Goal: Information Seeking & Learning: Check status

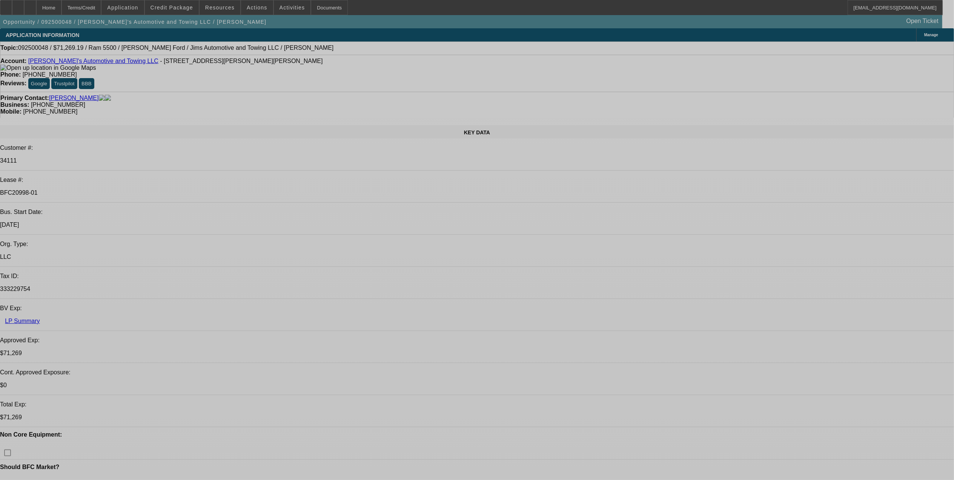
select select "0"
select select "0.1"
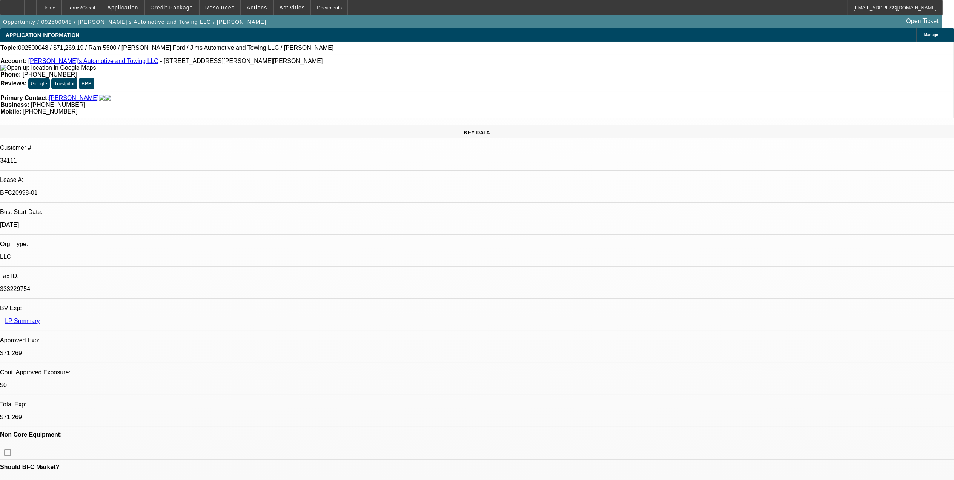
select select "0"
select select "0.1"
select select "0"
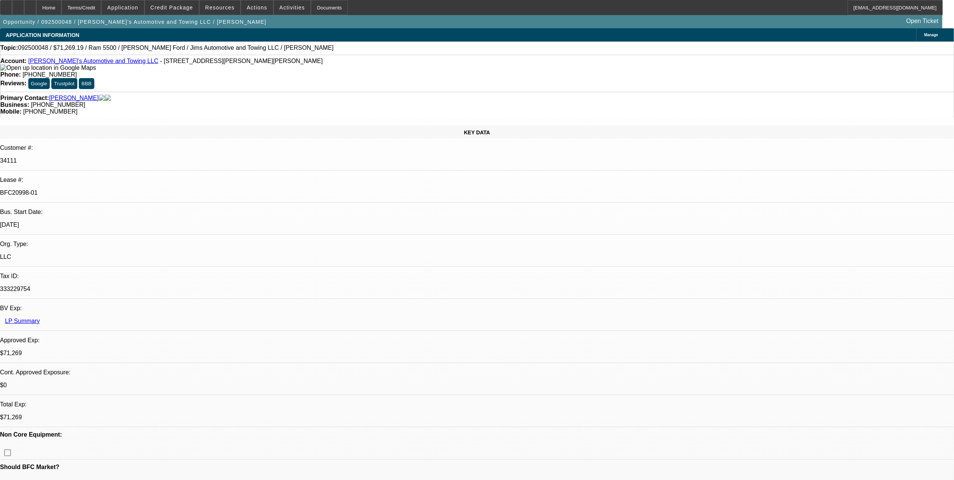
select select "0.1"
select select "0"
select select "0.1"
select select "1"
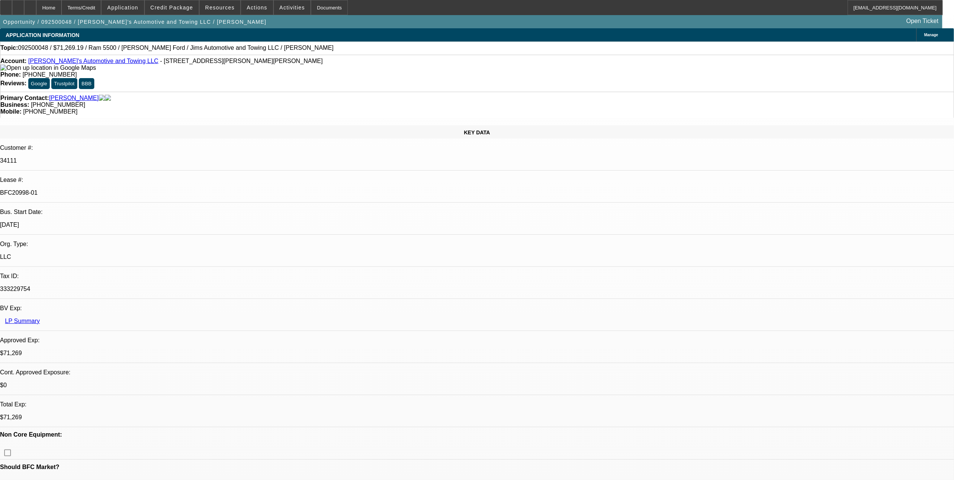
select select "3"
select select "4"
select select "1"
select select "3"
select select "4"
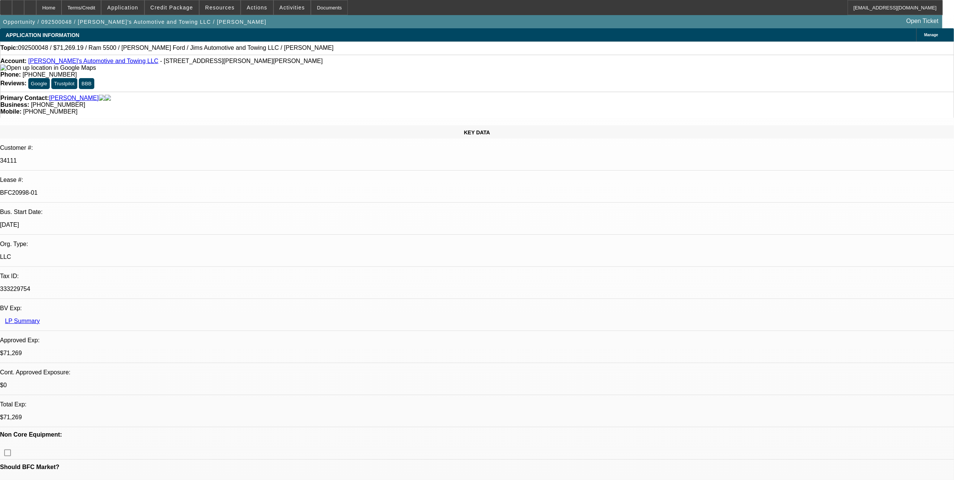
select select "1"
select select "4"
select select "1"
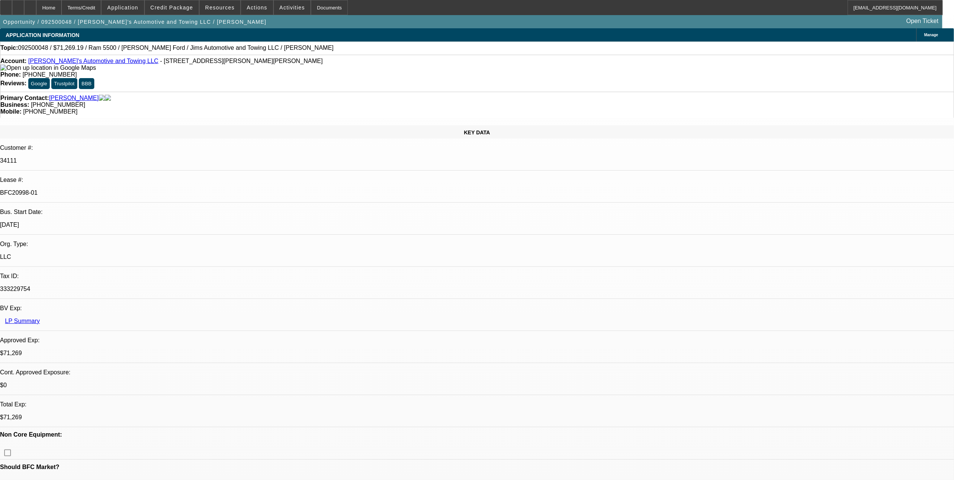
select select "4"
select select "0"
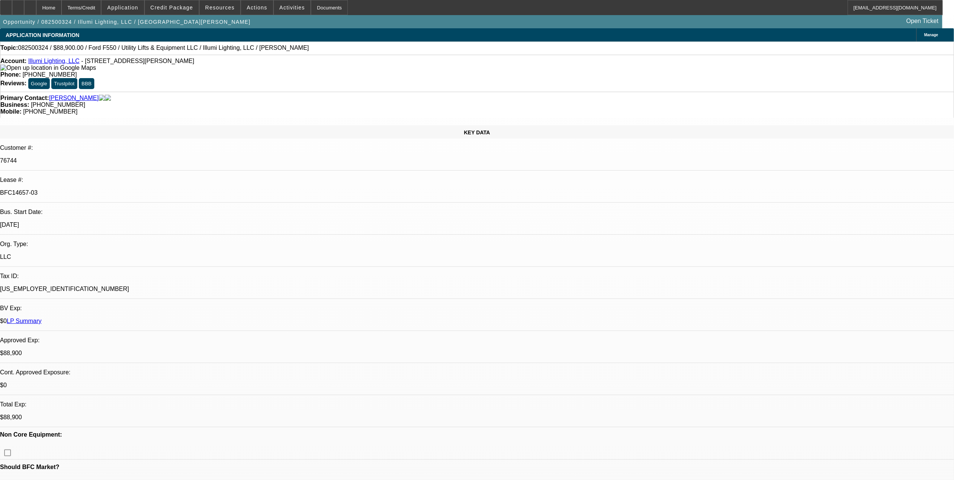
select select "0"
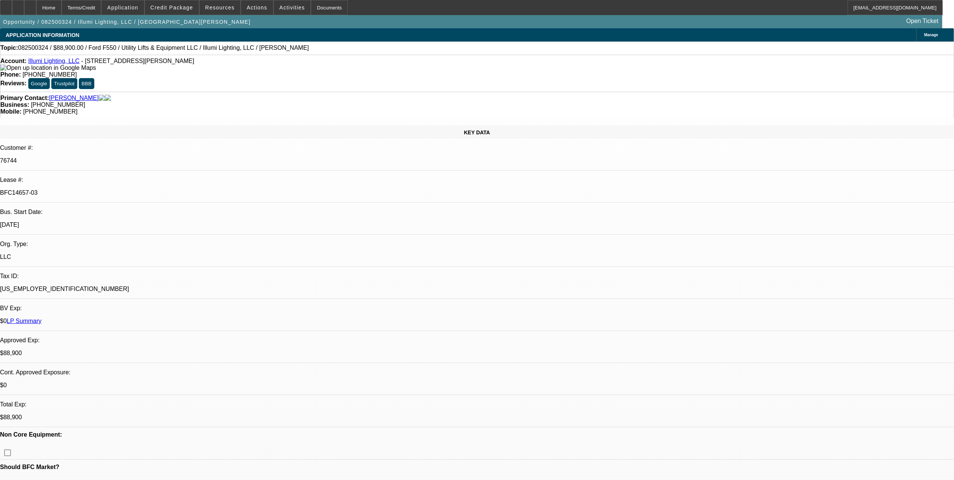
select select "0"
select select "1"
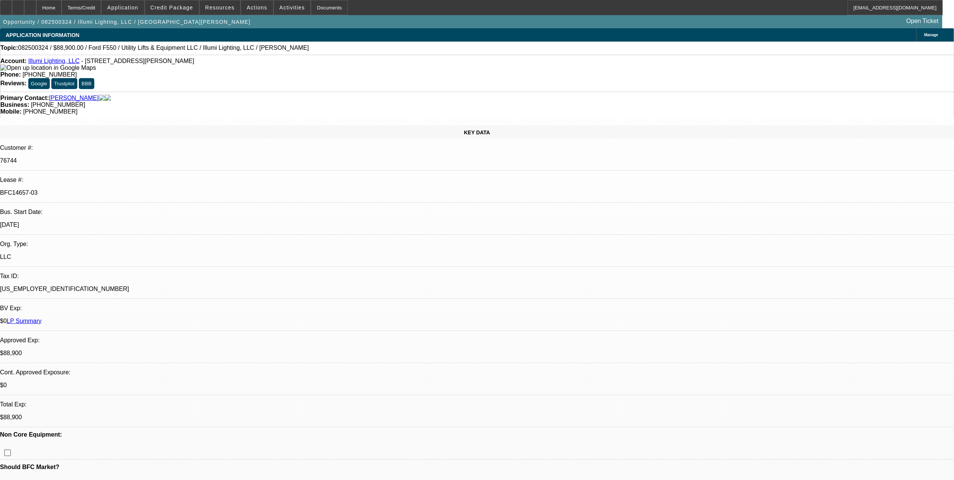
select select "3"
select select "6"
select select "1"
select select "3"
select select "6"
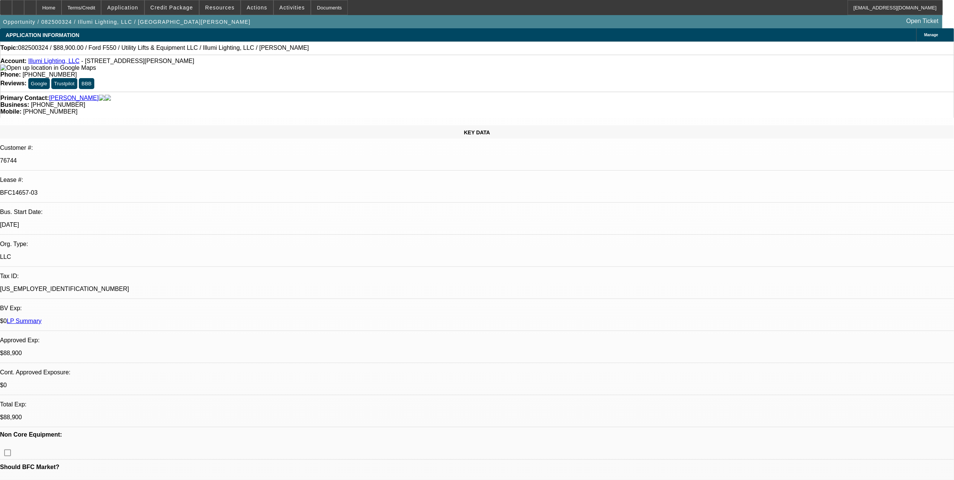
select select "1"
select select "3"
select select "6"
select select "1"
select select "3"
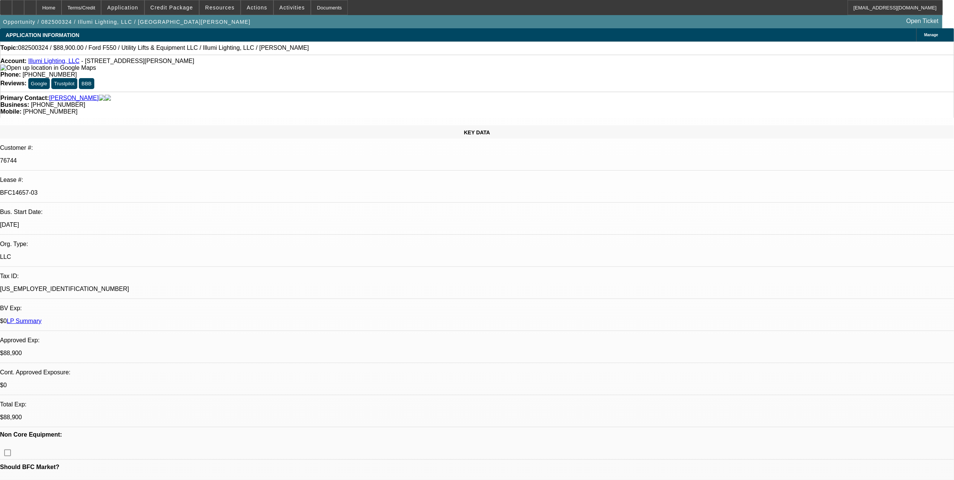
select select "6"
drag, startPoint x: 654, startPoint y: 159, endPoint x: 705, endPoint y: 167, distance: 51.6
drag, startPoint x: 705, startPoint y: 167, endPoint x: 820, endPoint y: 178, distance: 115.9
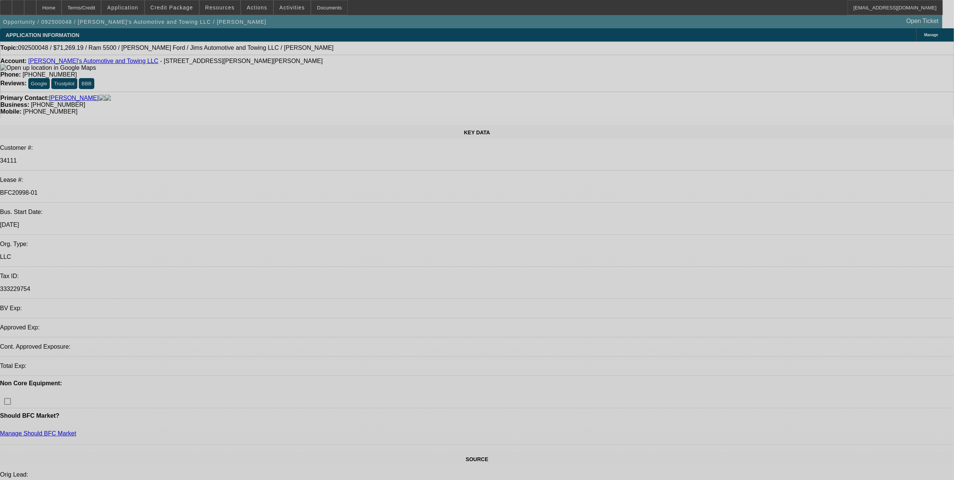
select select "0"
select select "0.1"
select select "0"
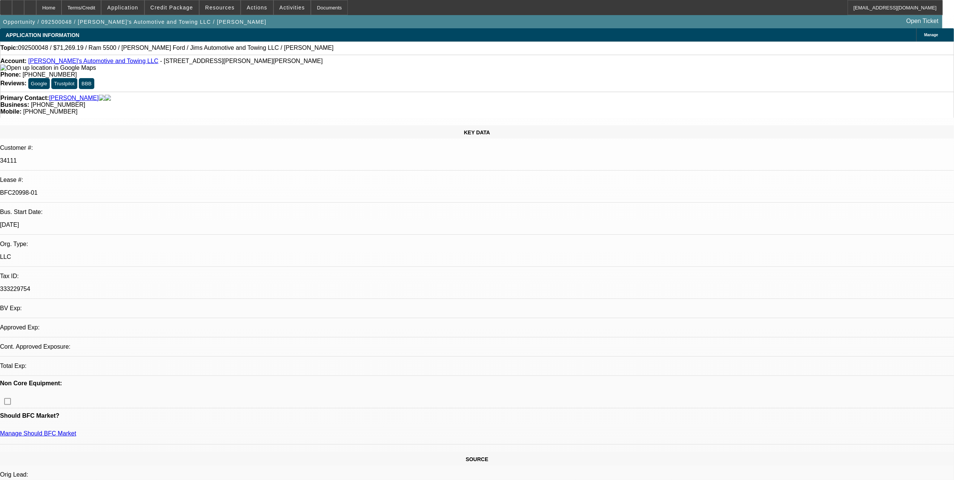
select select "0"
select select "0.1"
select select "0"
select select "0.1"
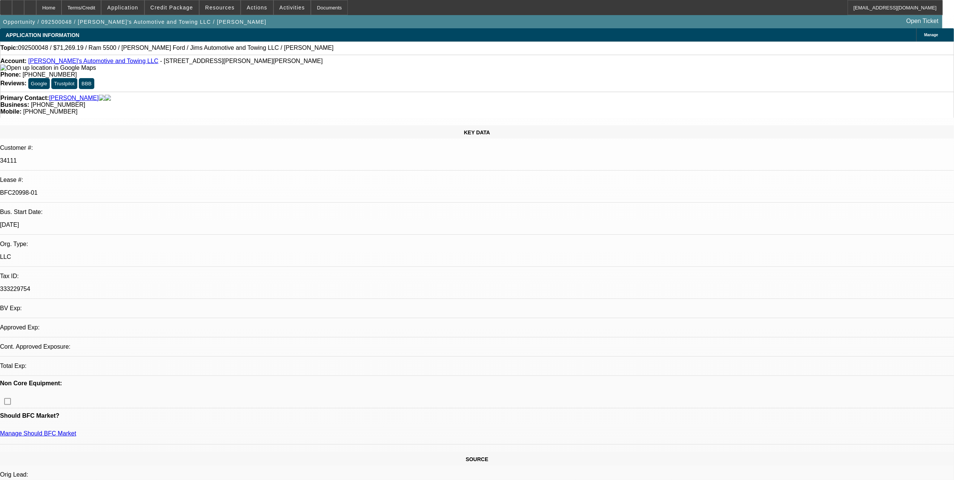
select select "0"
select select "0.1"
select select "1"
select select "3"
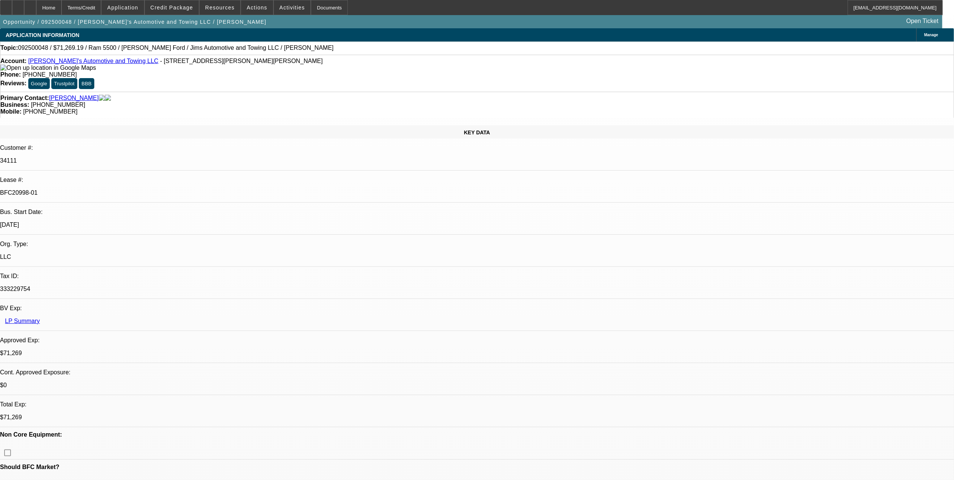
select select "4"
select select "1"
select select "3"
select select "4"
select select "1"
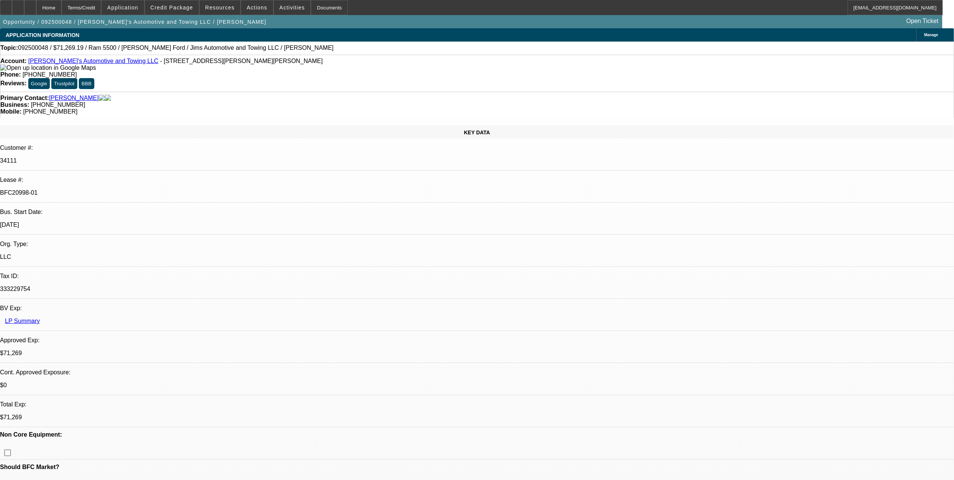
select select "1"
select select "4"
select select "1"
select select "4"
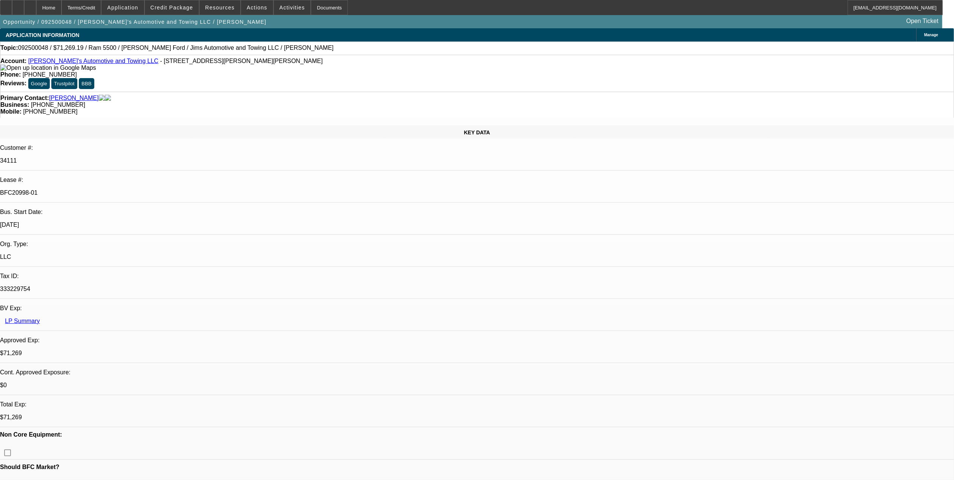
drag, startPoint x: 742, startPoint y: 160, endPoint x: 820, endPoint y: 165, distance: 77.9
click at [30, 5] on icon at bounding box center [30, 5] width 0 height 0
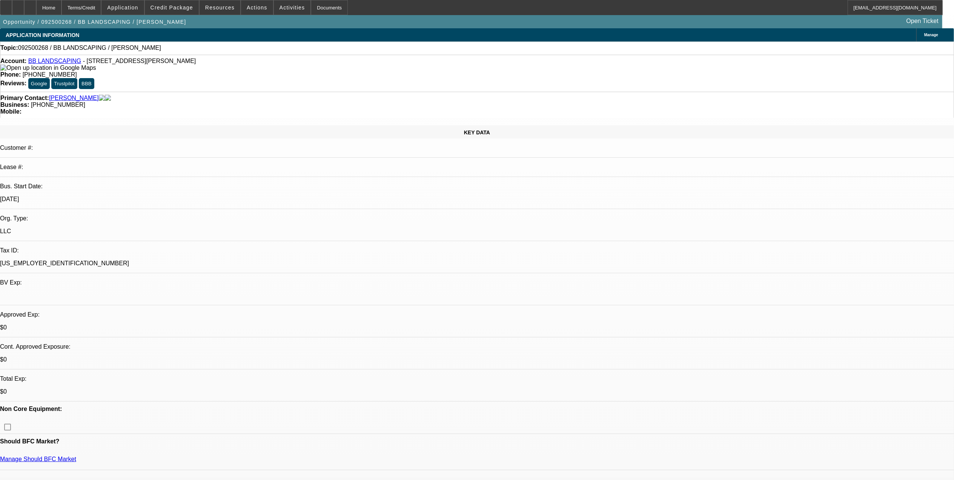
select select "0"
select select "2"
select select "0.1"
select select "4"
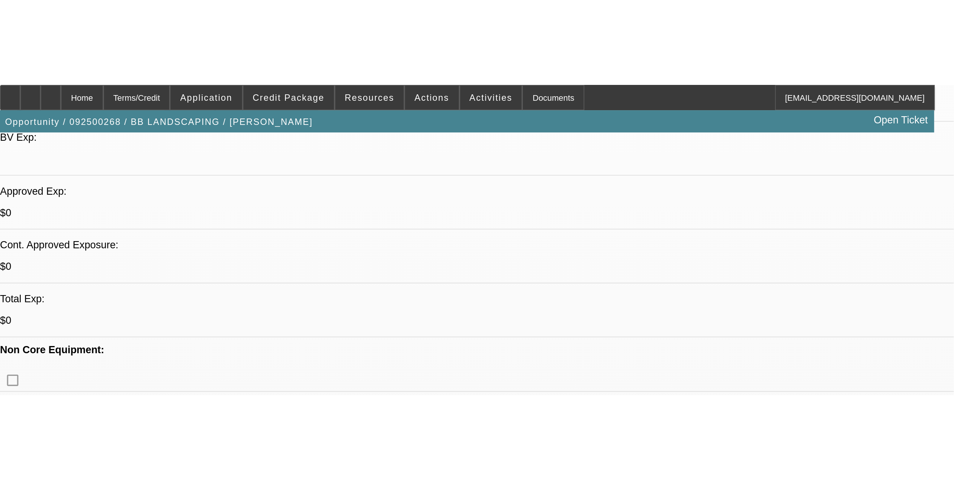
scroll to position [234, 0]
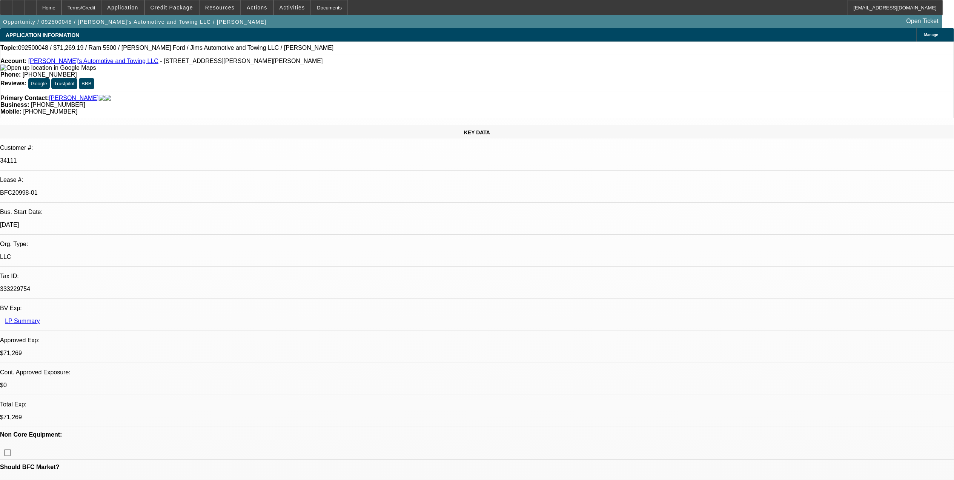
select select "0"
select select "0.1"
select select "0"
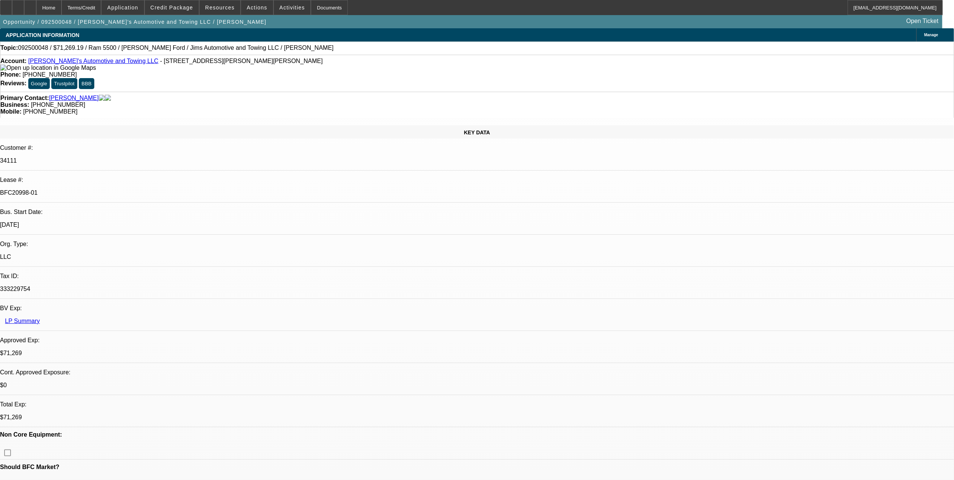
select select "0.1"
select select "0"
select select "0.1"
select select "0"
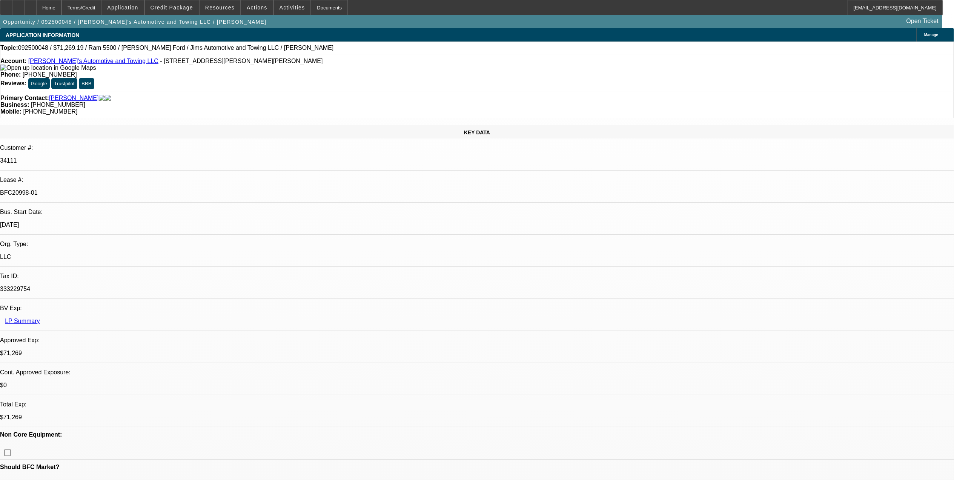
select select "0"
select select "0.1"
select select "1"
select select "3"
select select "4"
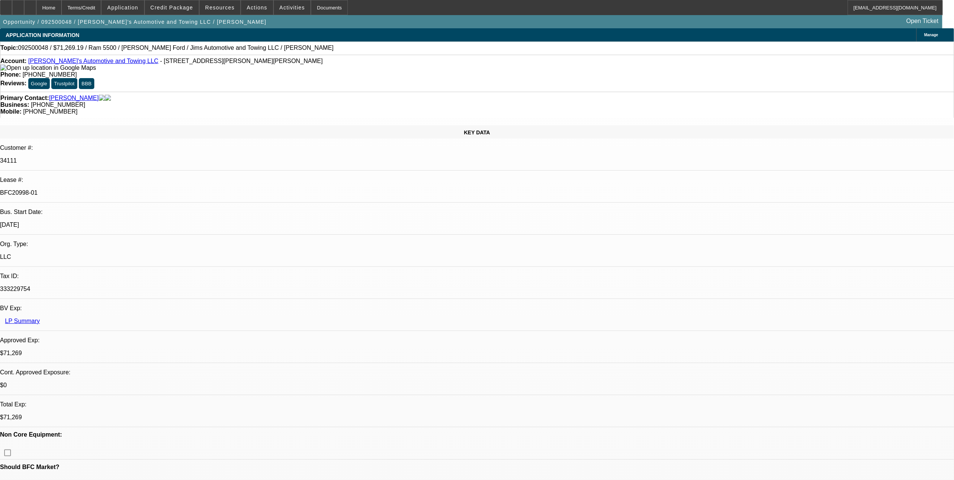
select select "1"
select select "3"
select select "4"
select select "1"
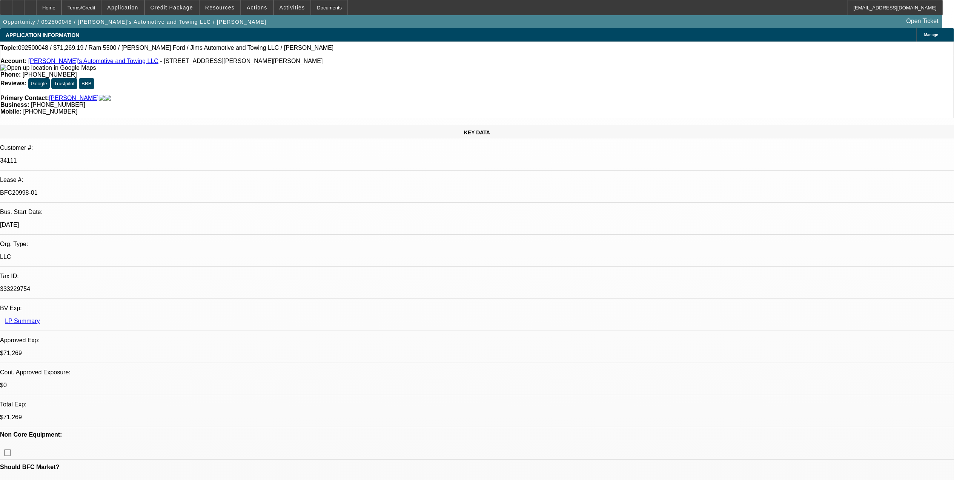
select select "4"
select select "1"
select select "4"
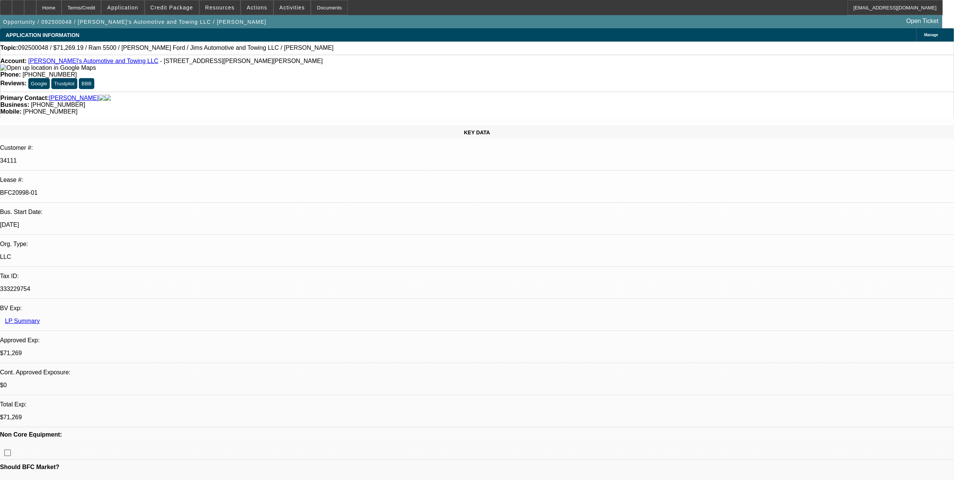
select select "0"
select select "0.1"
select select "0"
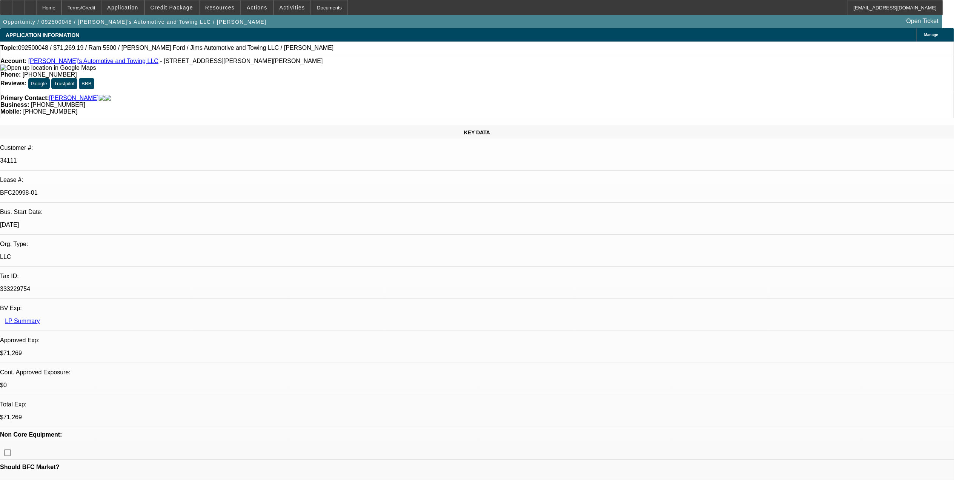
select select "0.1"
select select "0"
select select "0.1"
select select "0"
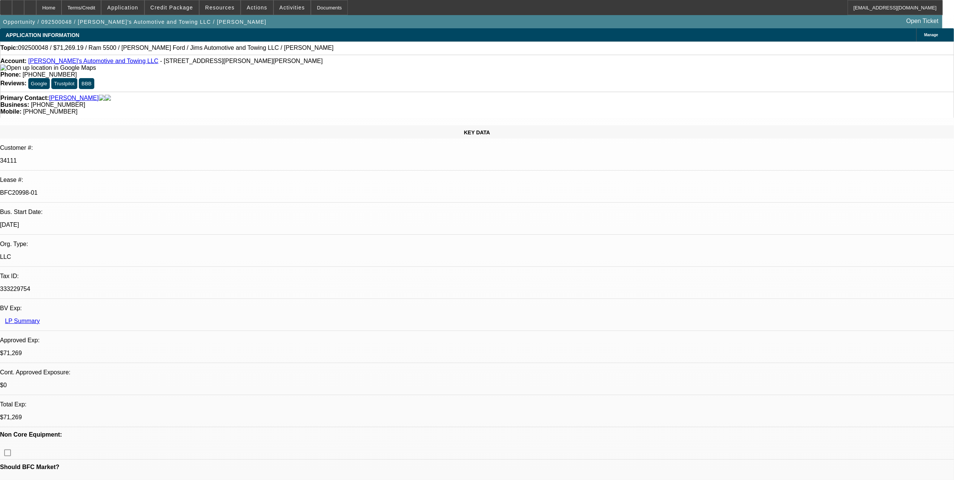
select select "0"
select select "0.1"
select select "1"
select select "3"
select select "4"
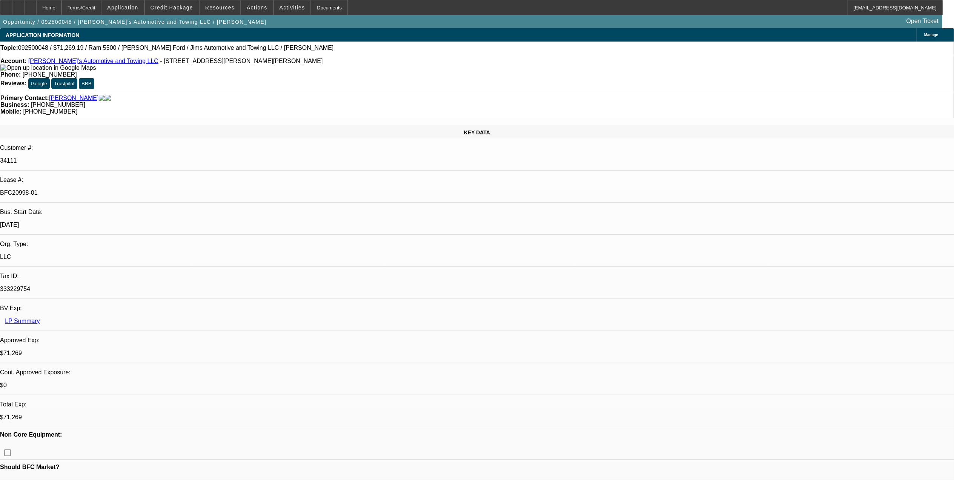
select select "1"
select select "3"
select select "4"
select select "1"
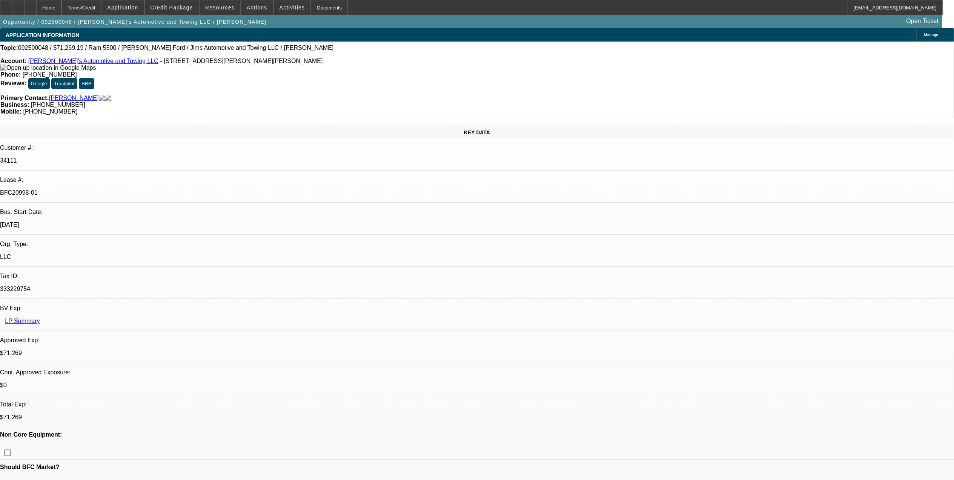
select select "4"
select select "1"
select select "4"
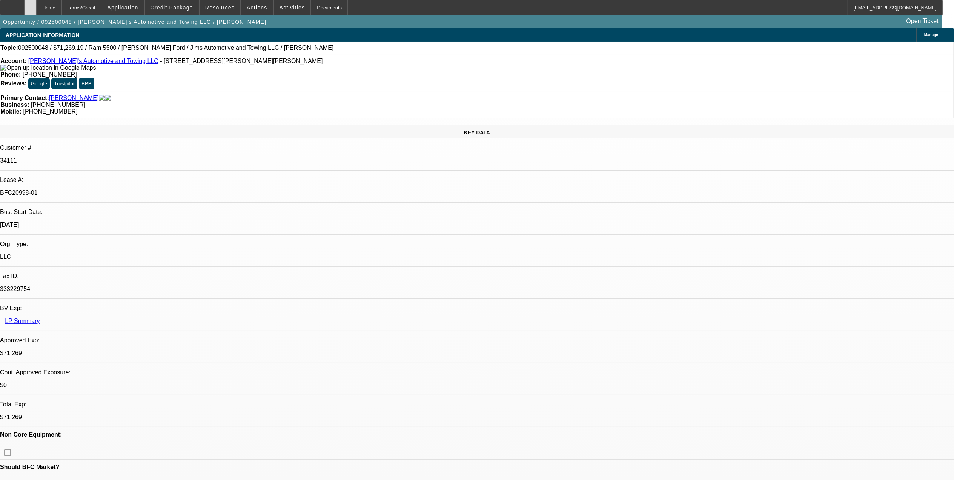
click at [36, 9] on div at bounding box center [30, 7] width 12 height 15
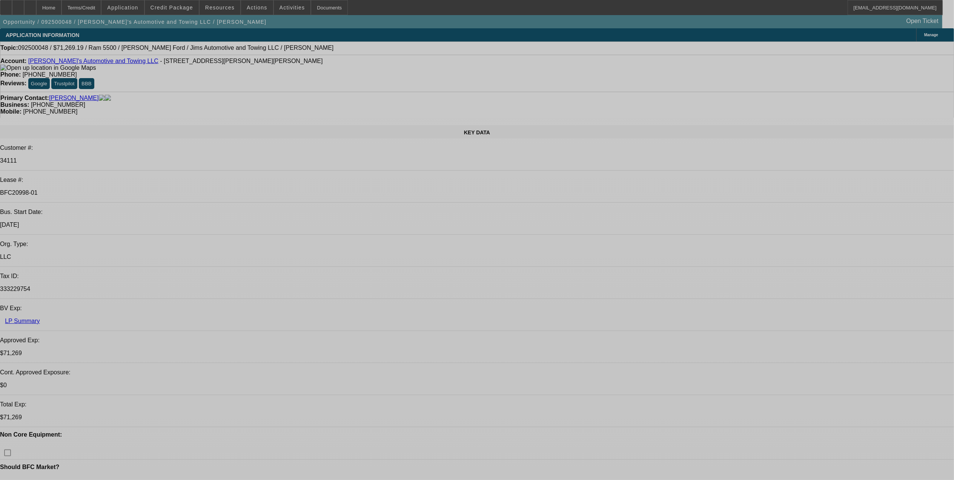
select select "0"
select select "0.1"
select select "0"
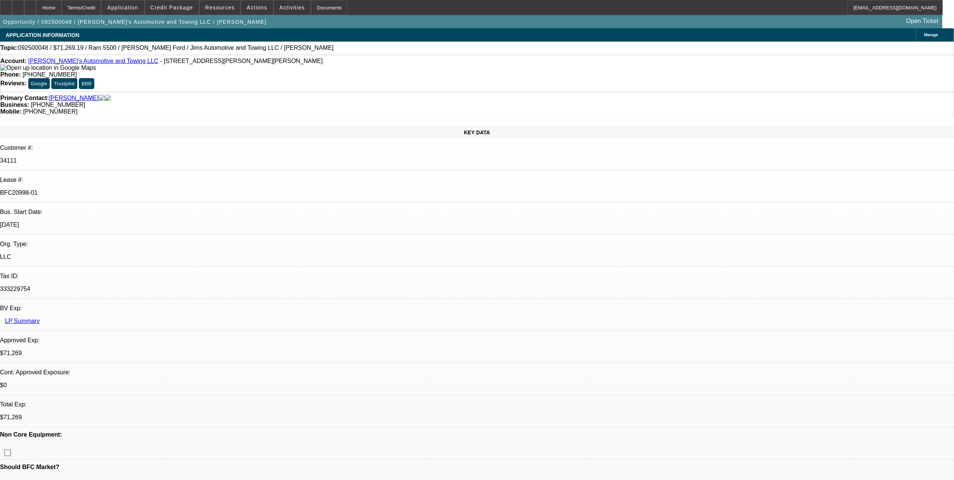
select select "0"
select select "0.1"
select select "0"
select select "0.1"
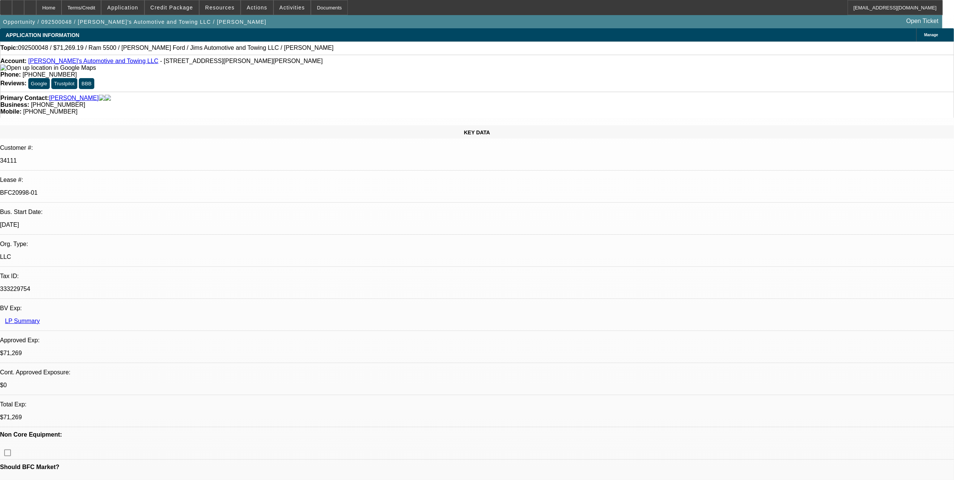
select select "0"
select select "0.1"
select select "1"
select select "3"
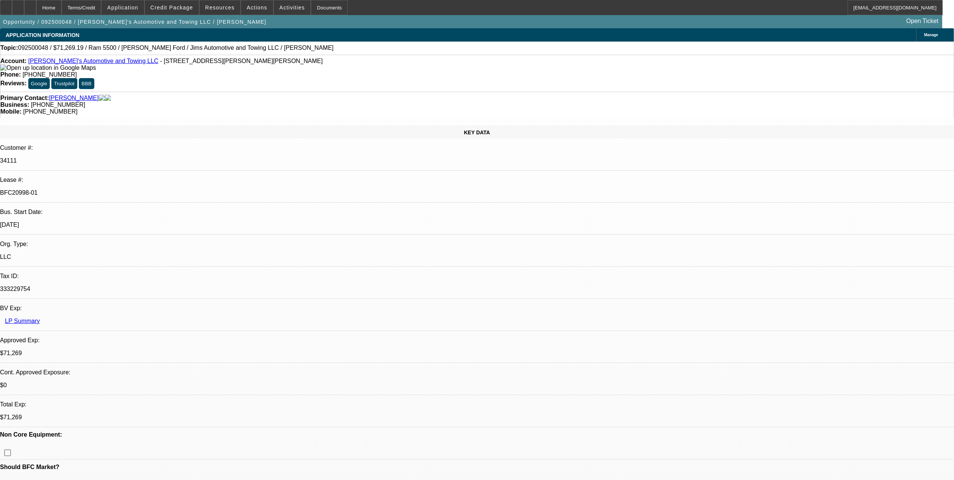
select select "4"
select select "1"
select select "3"
select select "4"
select select "1"
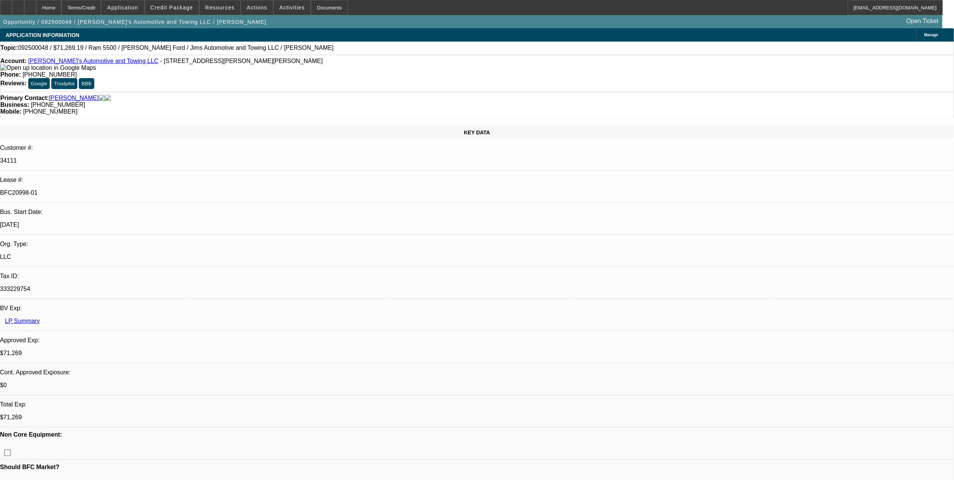
select select "1"
select select "4"
select select "1"
select select "4"
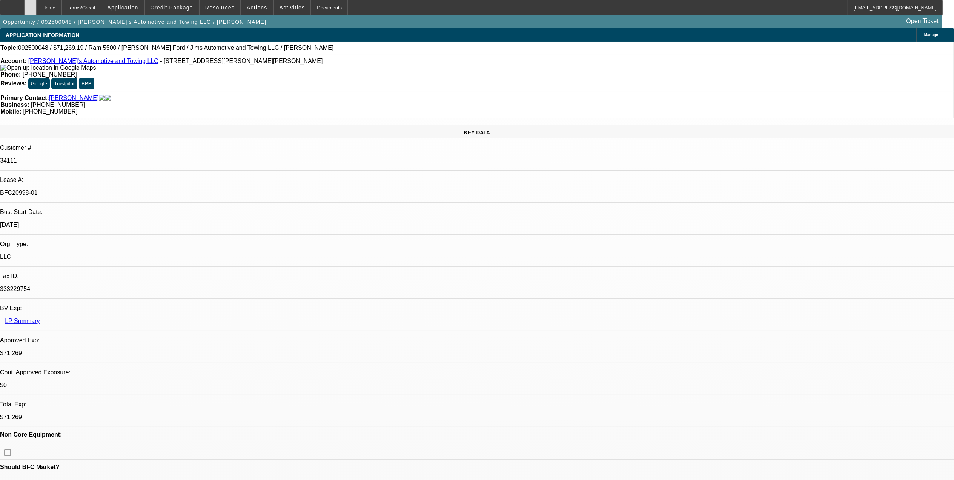
click at [36, 9] on div at bounding box center [30, 7] width 12 height 15
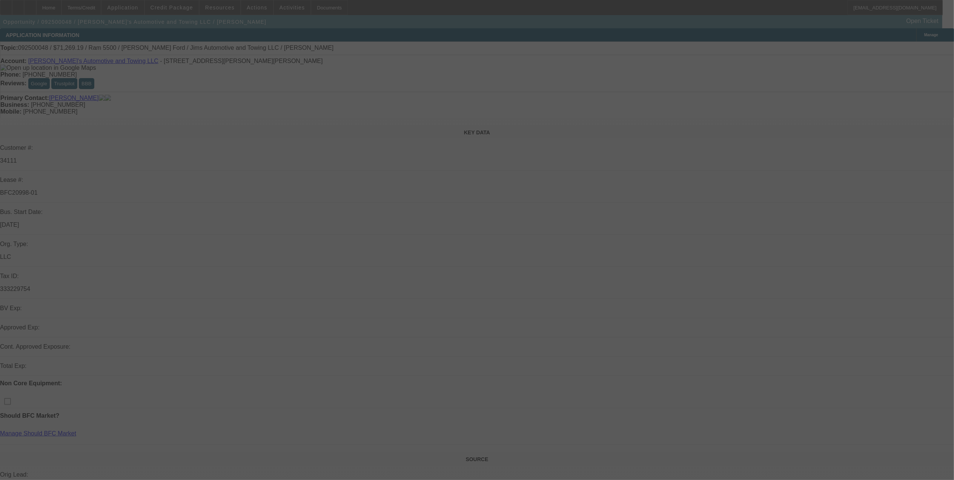
click at [847, 53] on div at bounding box center [477, 240] width 954 height 480
click at [845, 49] on div at bounding box center [477, 240] width 954 height 480
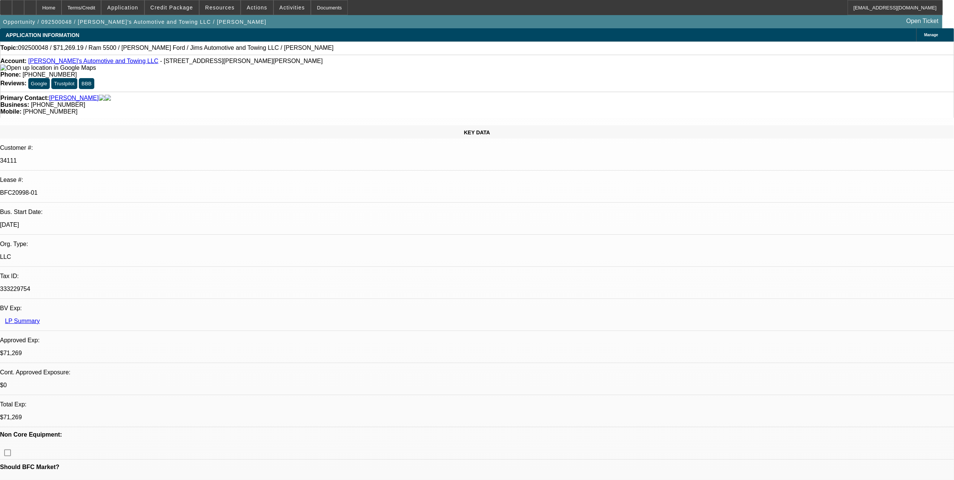
select select "0"
select select "0.1"
select select "0"
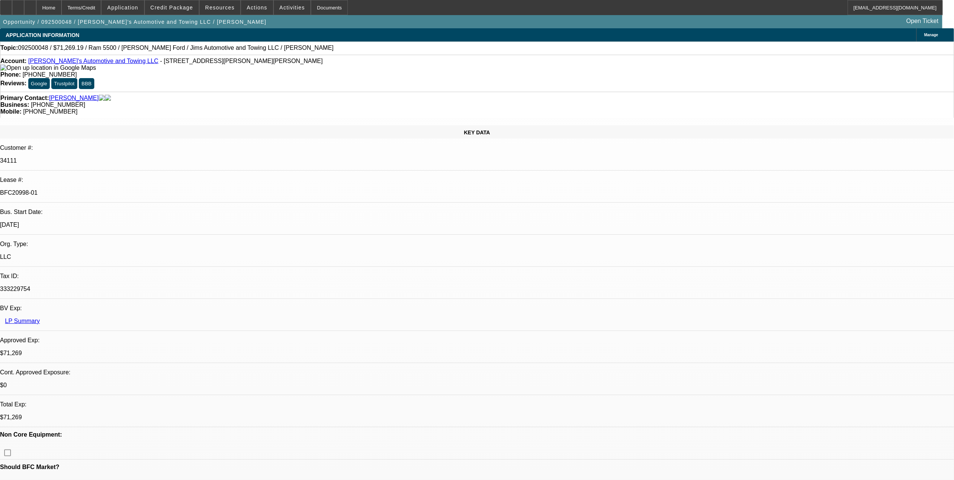
select select "0.1"
select select "0"
select select "0.1"
select select "0"
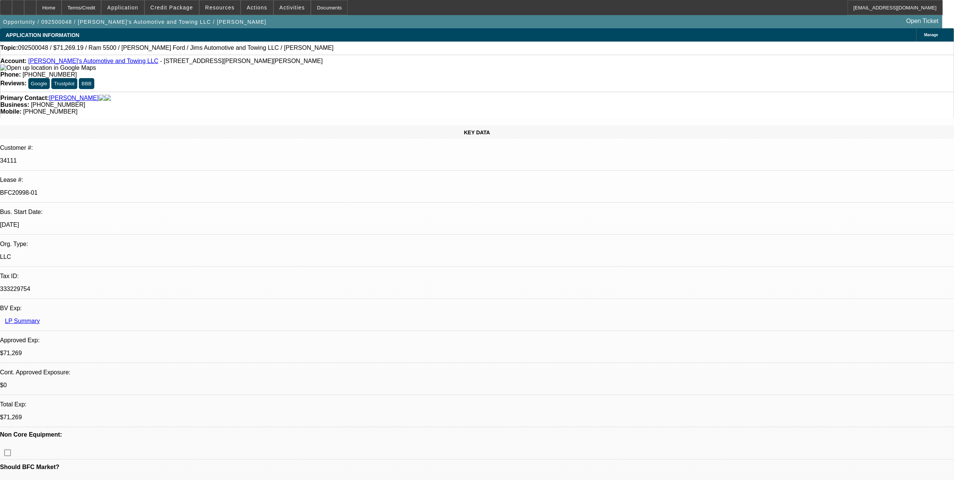
select select "0"
select select "0.1"
select select "1"
select select "3"
select select "4"
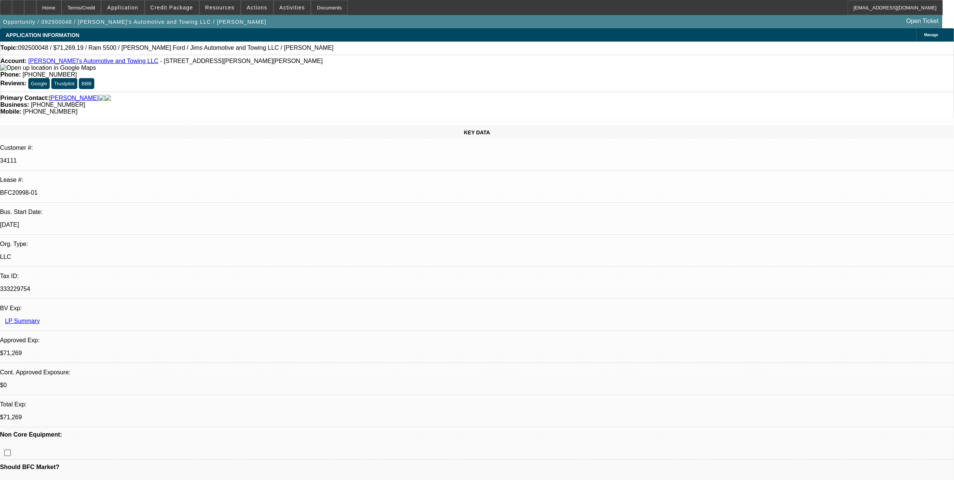
select select "1"
select select "3"
select select "4"
select select "1"
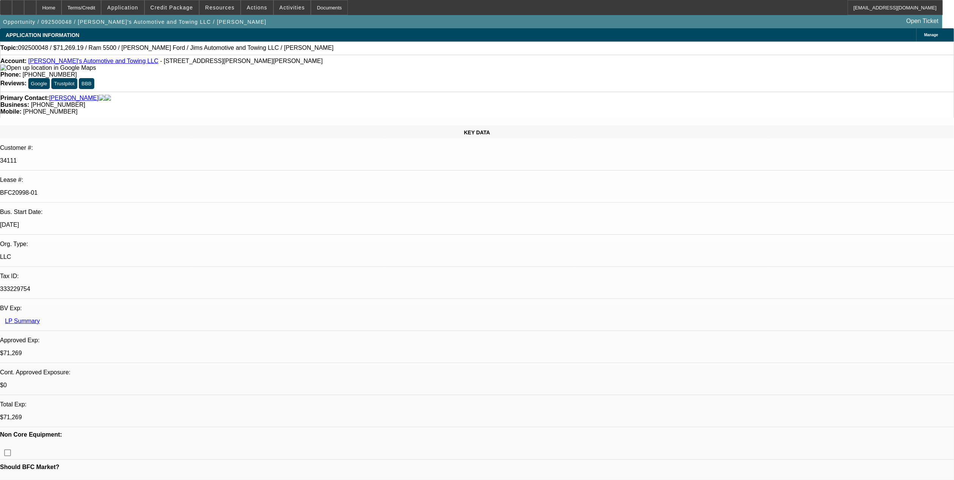
select select "4"
select select "1"
select select "4"
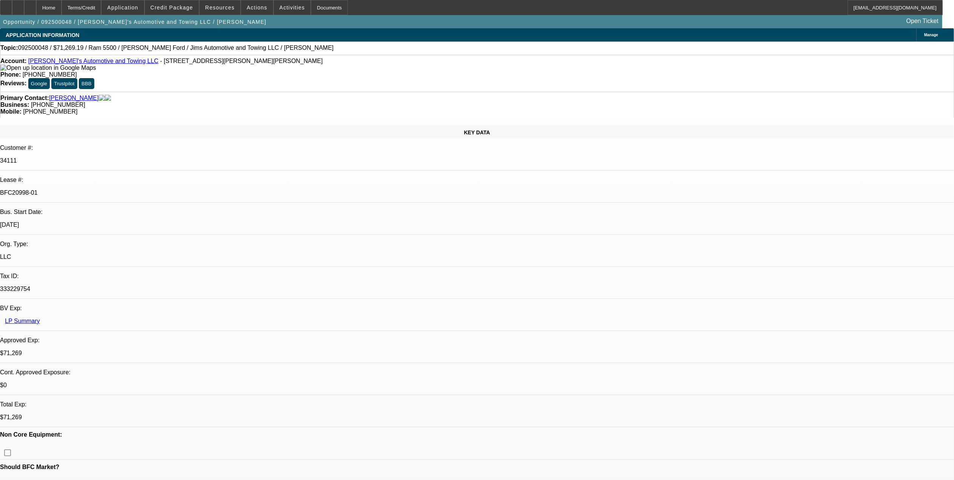
drag, startPoint x: 753, startPoint y: 162, endPoint x: 862, endPoint y: 158, distance: 109.1
select select "0"
select select "0.1"
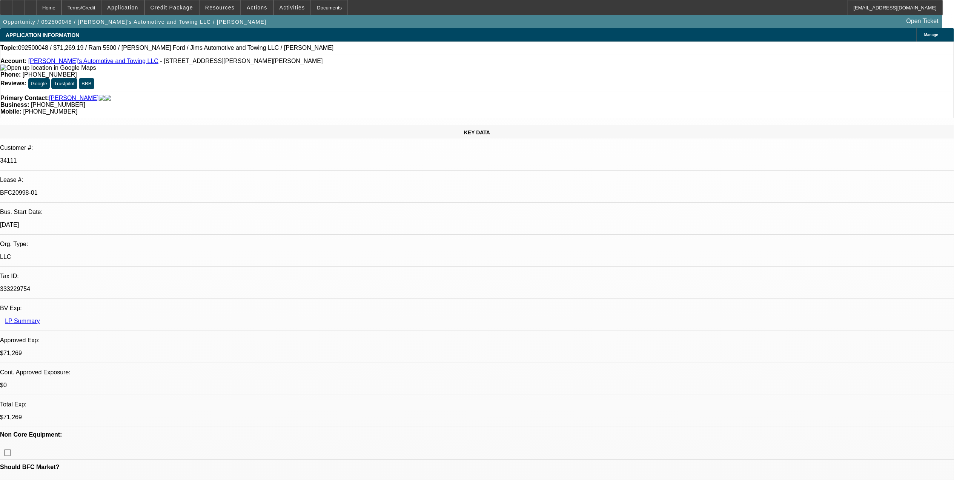
select select "0"
select select "0.1"
select select "0"
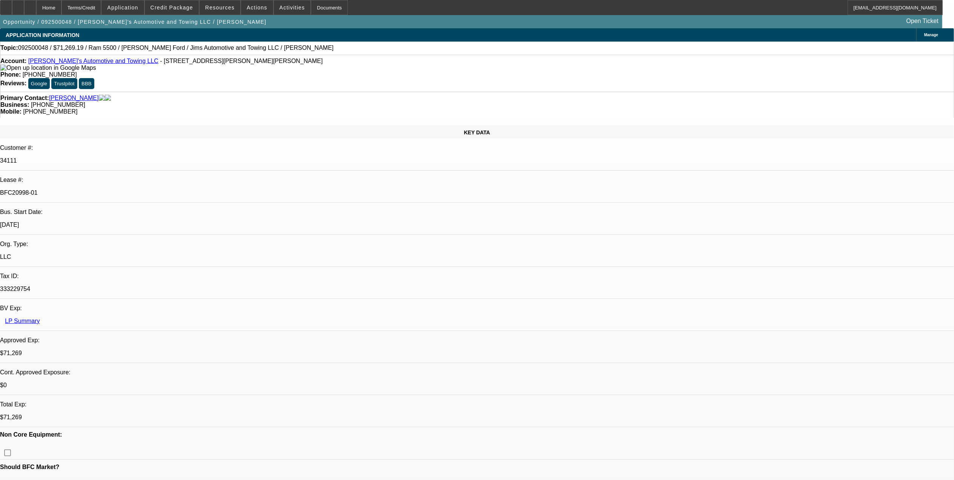
select select "0.1"
select select "0"
select select "0.1"
select select "1"
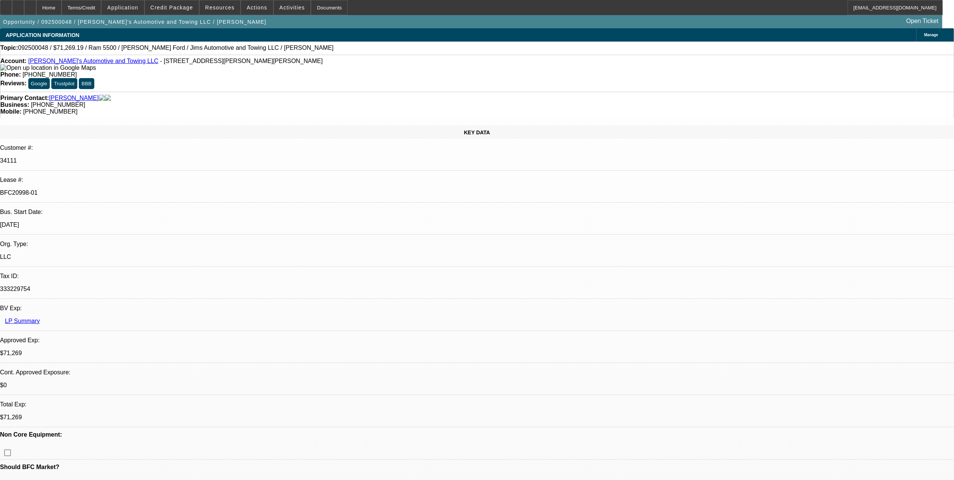
select select "3"
select select "4"
select select "1"
select select "3"
select select "4"
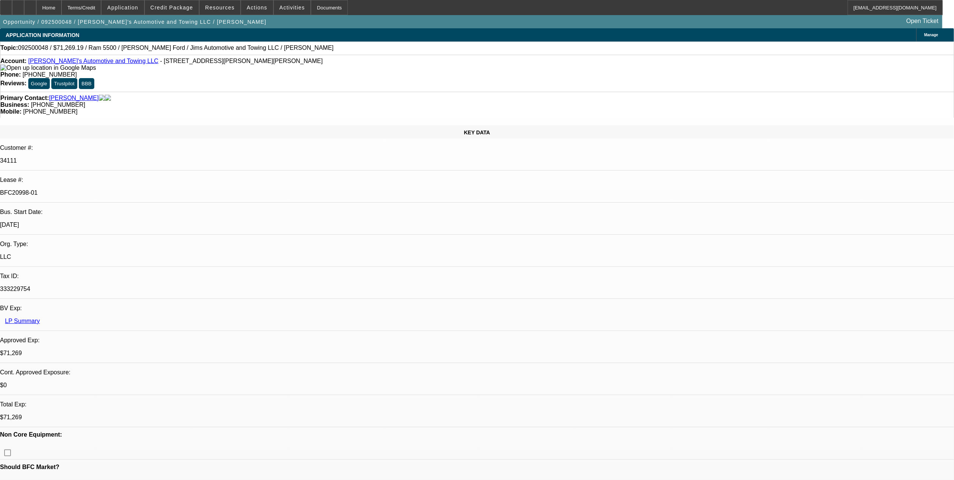
select select "1"
select select "4"
select select "1"
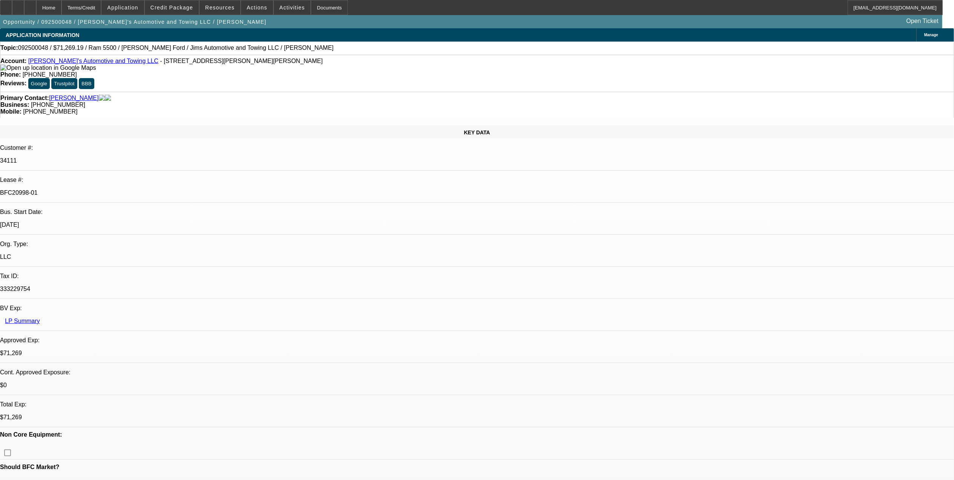
select select "4"
drag, startPoint x: 738, startPoint y: 162, endPoint x: 866, endPoint y: 158, distance: 127.9
select select "0"
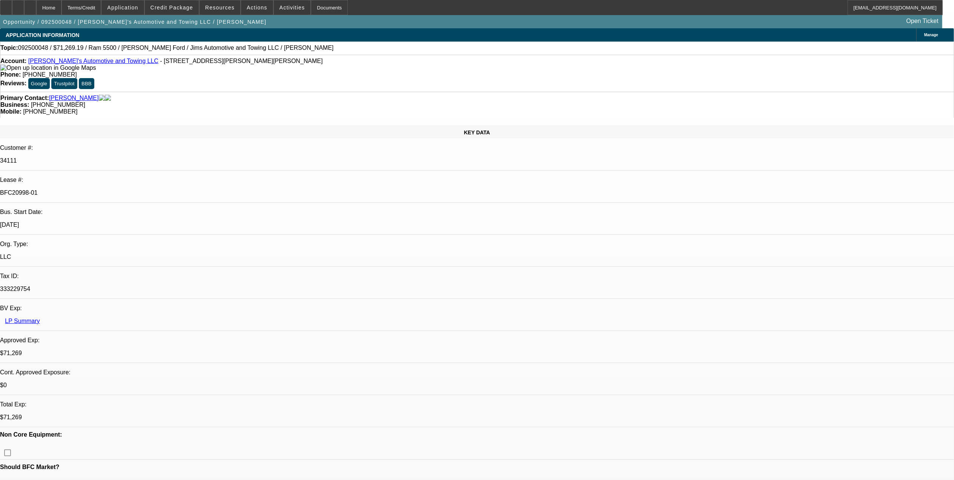
select select "0"
select select "0.1"
select select "0"
select select "0.1"
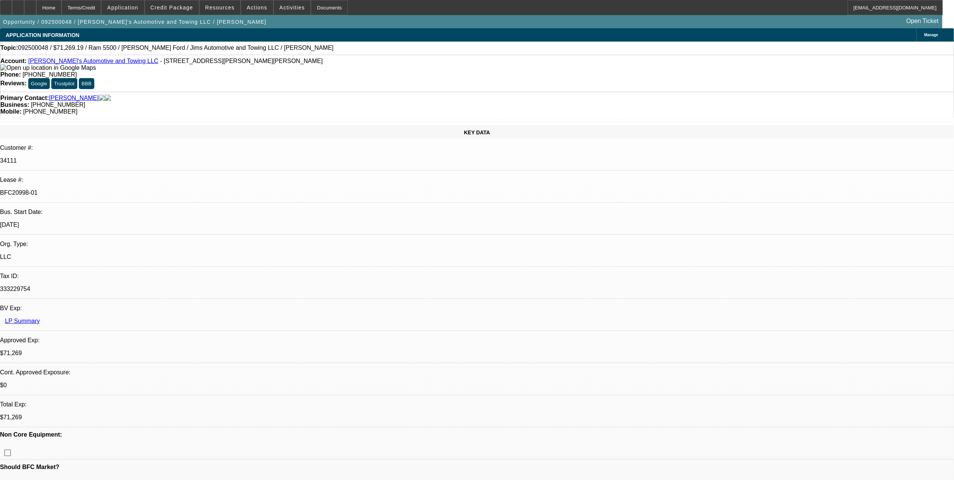
select select "0"
select select "0.1"
select select "0"
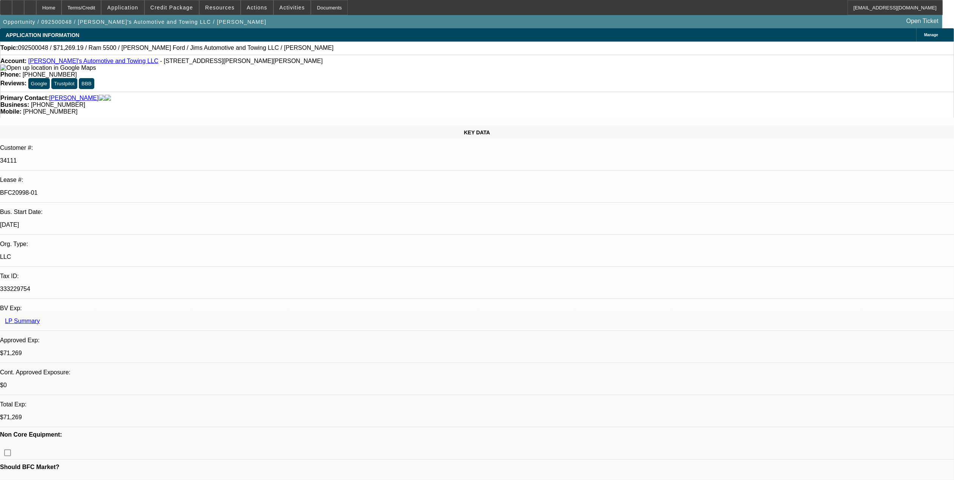
select select "0.1"
select select "1"
select select "3"
select select "4"
select select "1"
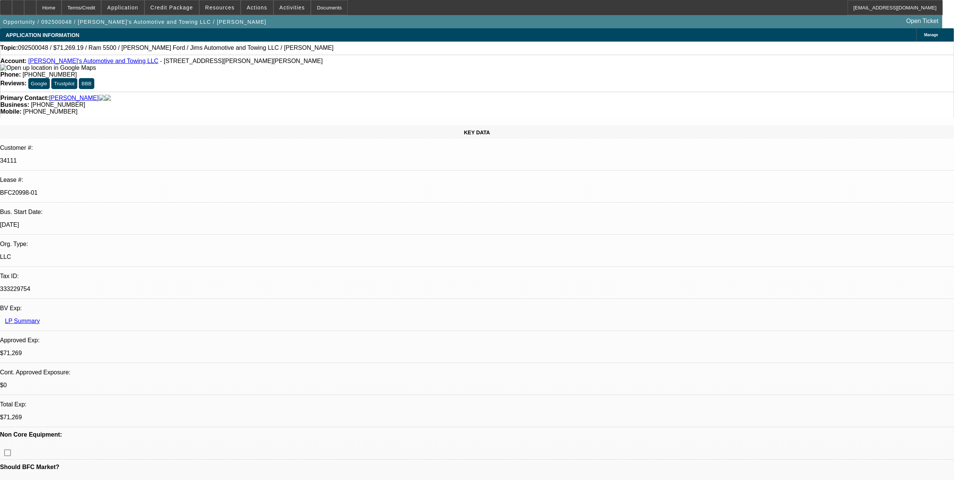
select select "3"
select select "4"
select select "1"
select select "4"
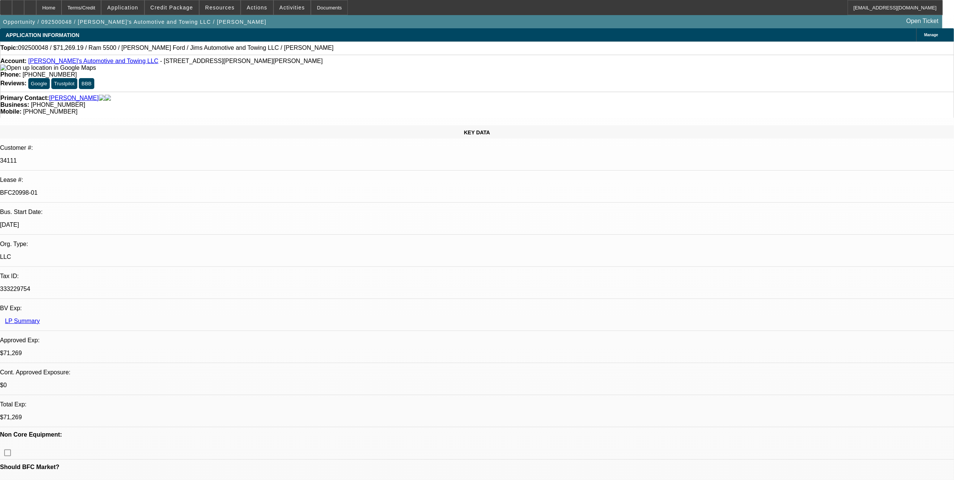
select select "1"
select select "4"
drag, startPoint x: 788, startPoint y: 169, endPoint x: 821, endPoint y: 171, distance: 32.9
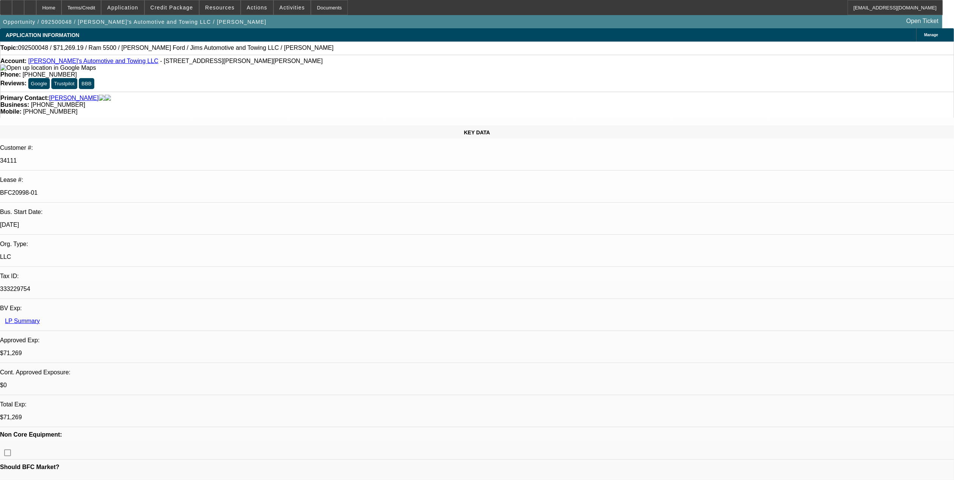
drag, startPoint x: 746, startPoint y: 162, endPoint x: 818, endPoint y: 163, distance: 71.7
drag, startPoint x: 792, startPoint y: 172, endPoint x: 785, endPoint y: 173, distance: 7.2
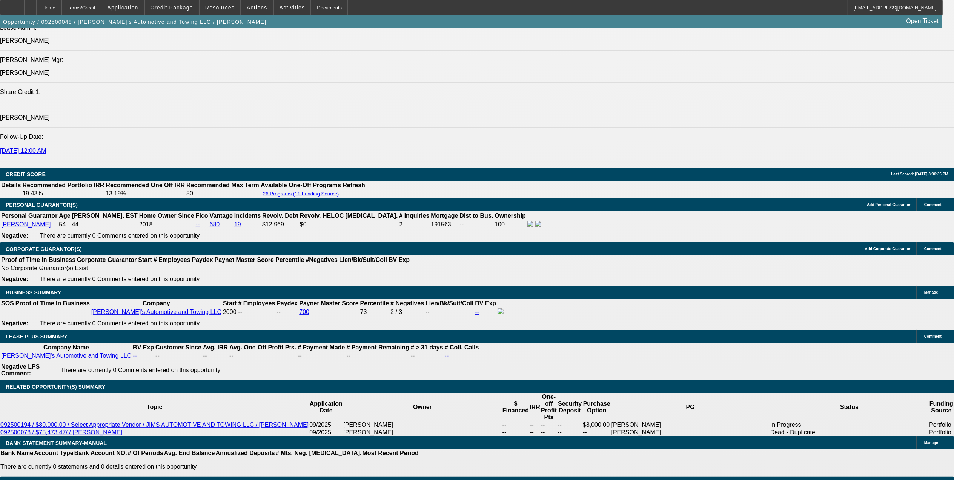
scroll to position [915, 0]
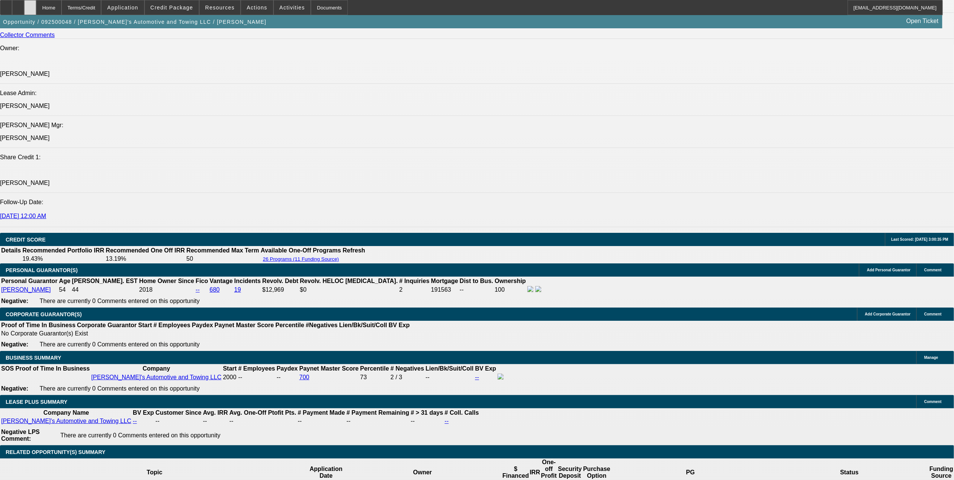
click at [36, 3] on div at bounding box center [30, 7] width 12 height 15
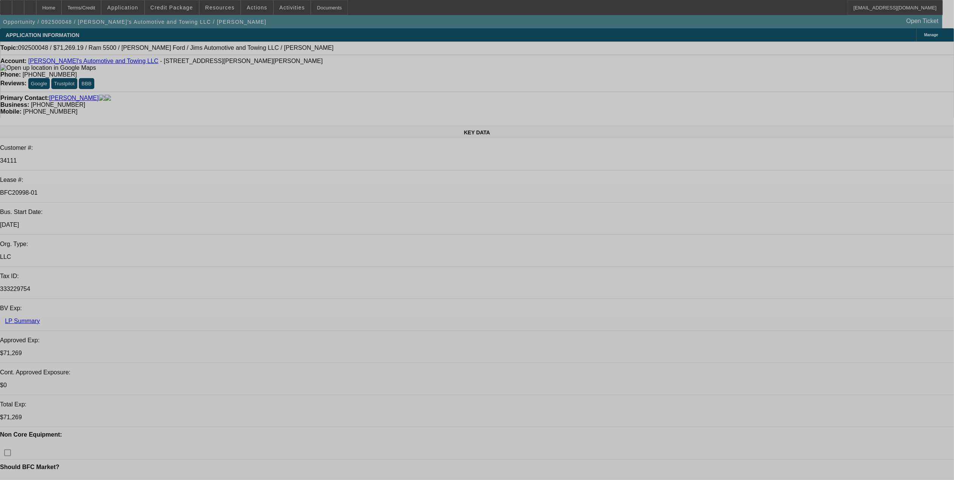
select select "0"
select select "0.1"
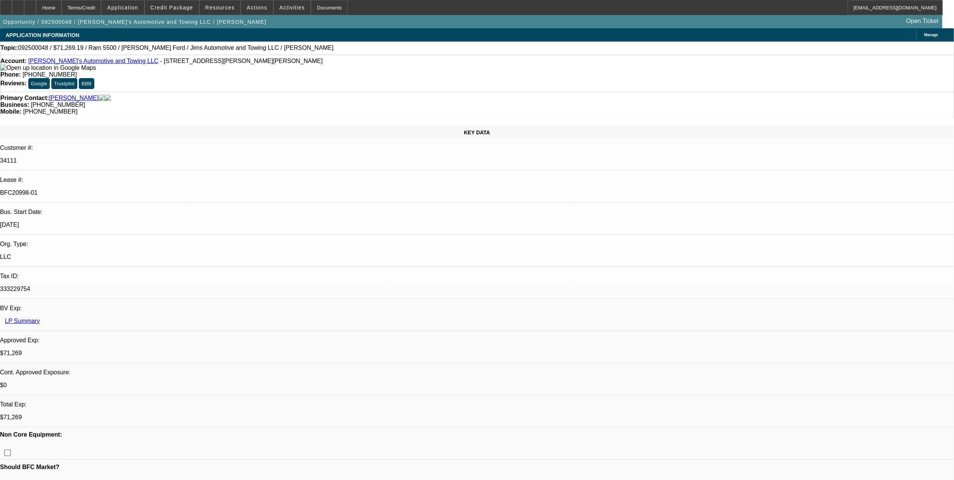
select select "0"
select select "0.1"
select select "0"
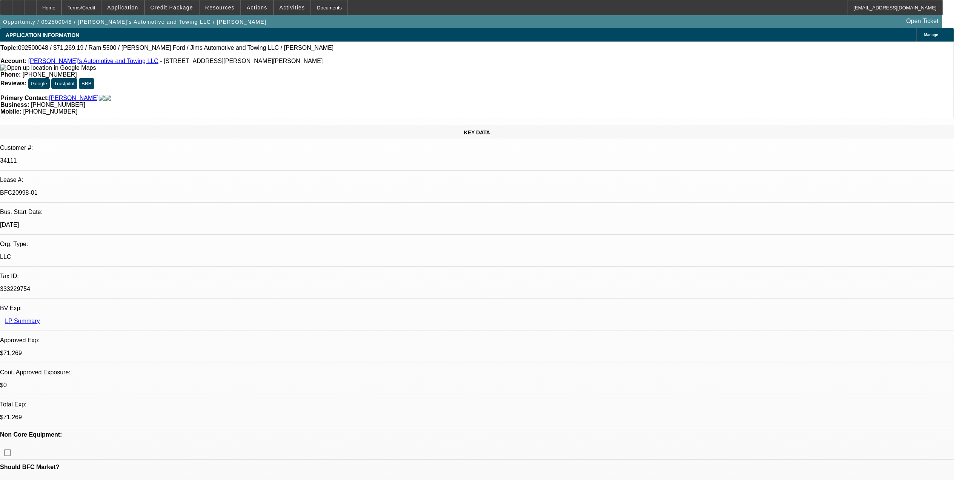
select select "0.1"
select select "0"
select select "0.1"
select select "1"
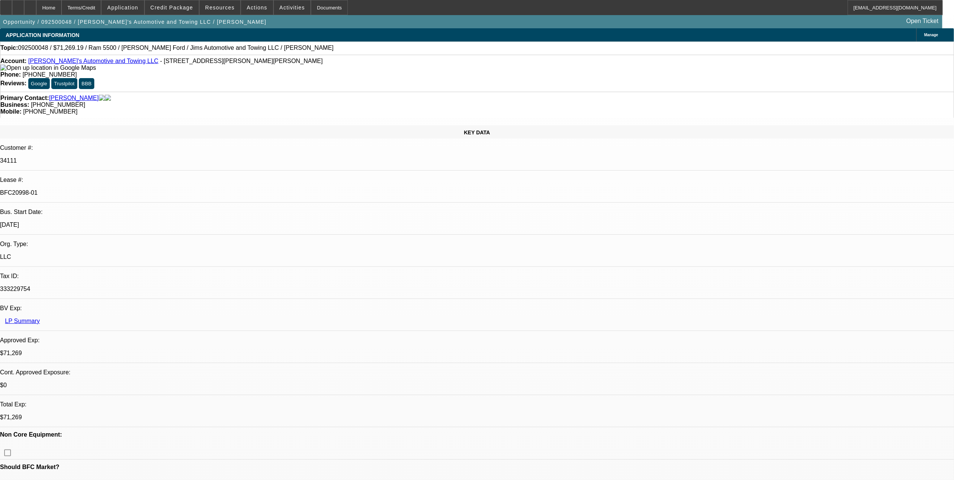
select select "3"
select select "4"
select select "1"
select select "3"
select select "4"
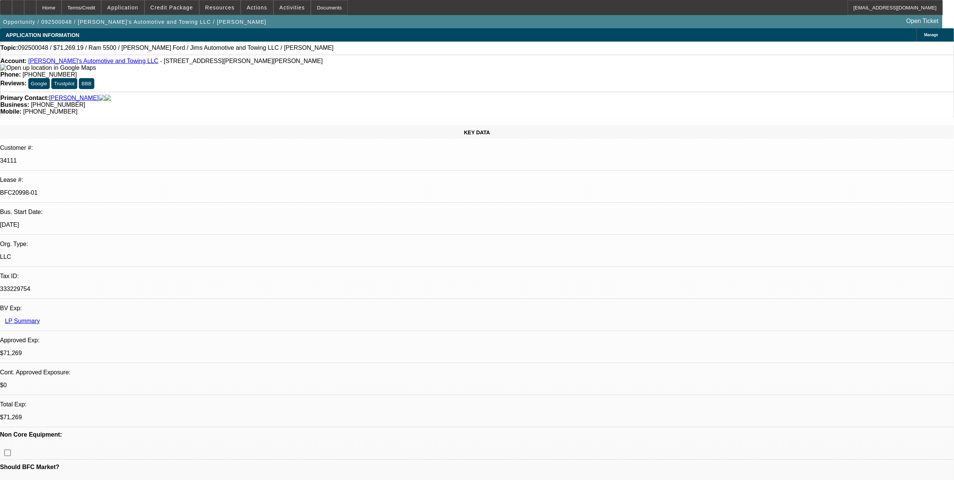
select select "1"
select select "4"
select select "1"
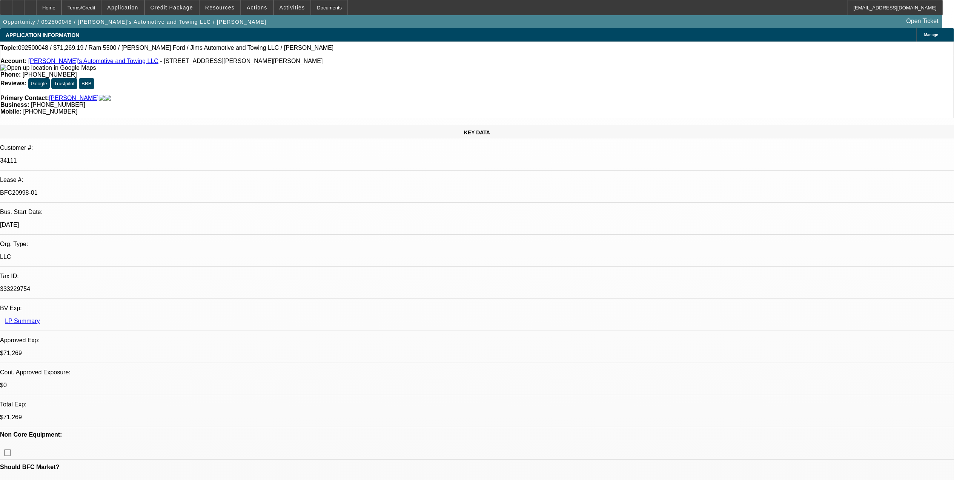
select select "4"
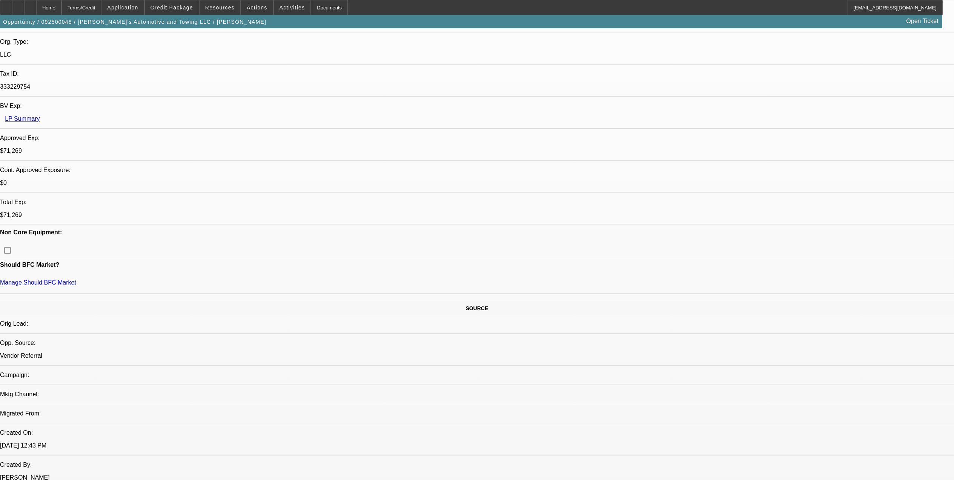
scroll to position [251, 0]
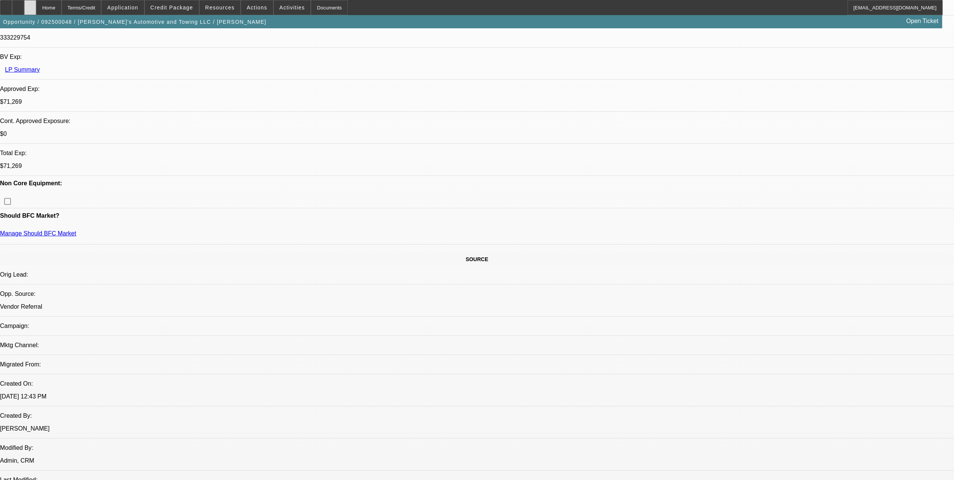
click at [36, 11] on div at bounding box center [30, 7] width 12 height 15
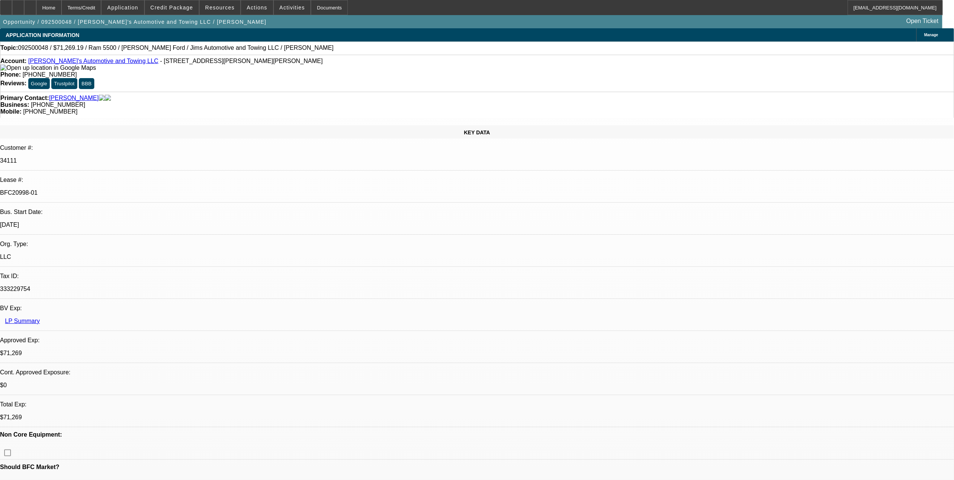
select select "0"
select select "0.1"
select select "0"
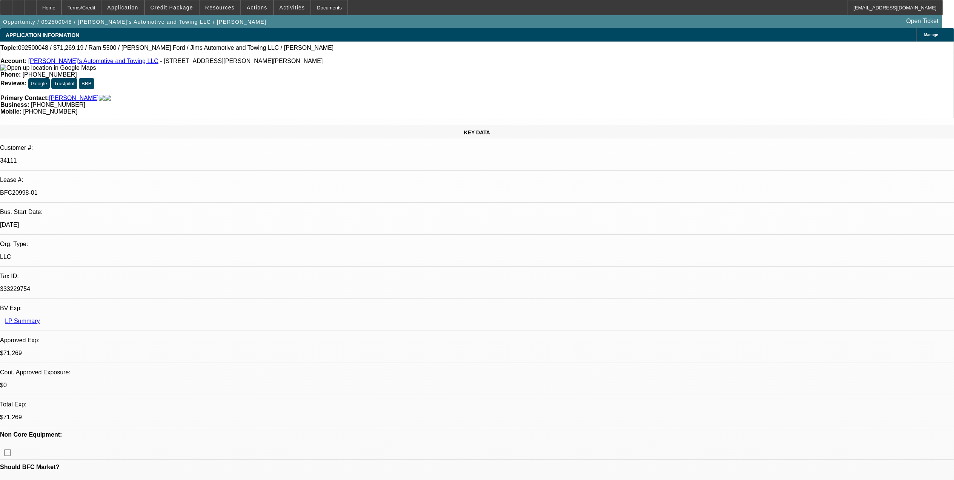
select select "0.1"
select select "0"
select select "0.1"
select select "0"
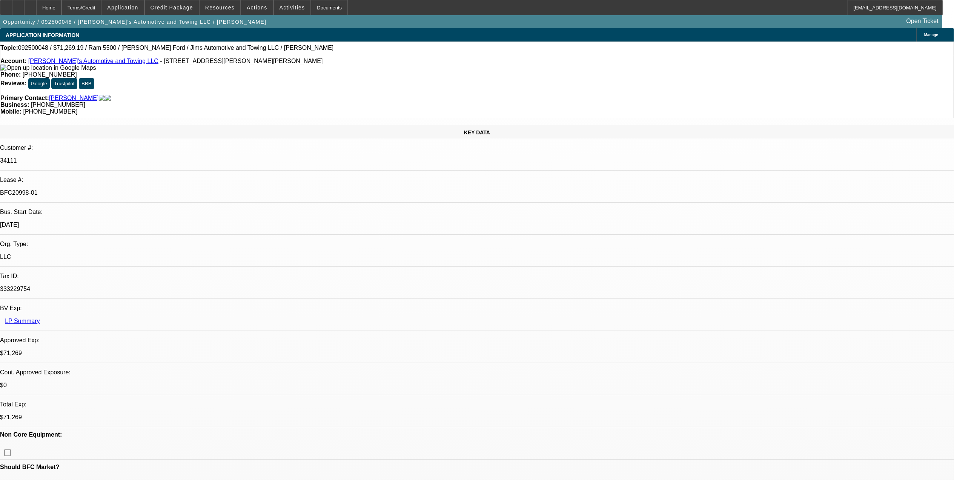
select select "0"
select select "0.1"
select select "1"
select select "3"
select select "4"
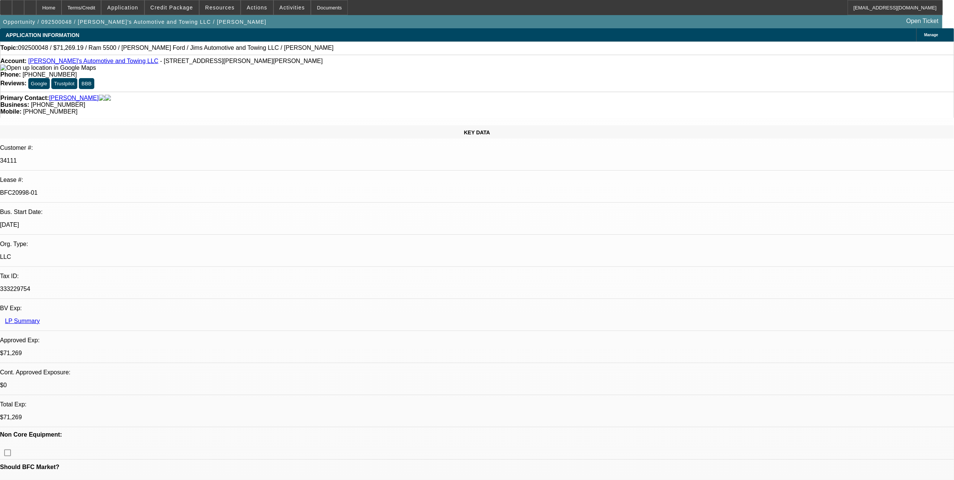
select select "1"
select select "3"
select select "4"
select select "1"
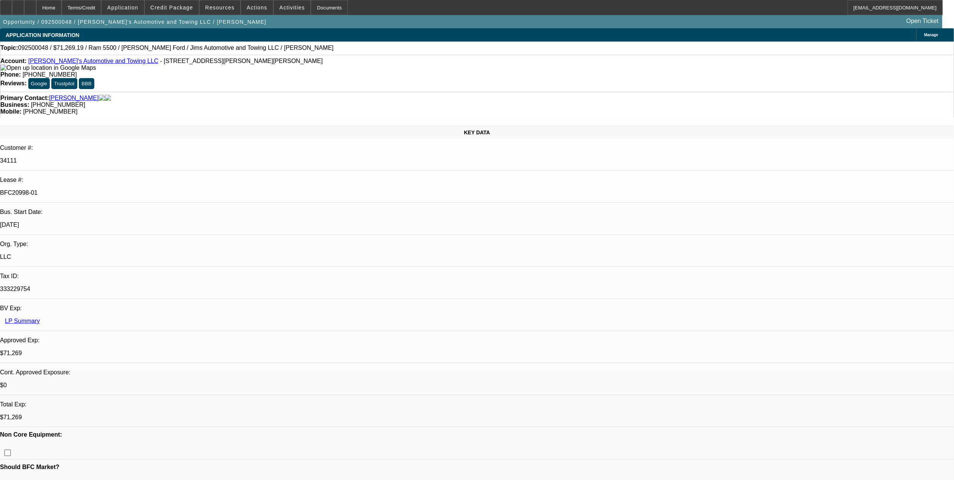
select select "4"
select select "1"
select select "4"
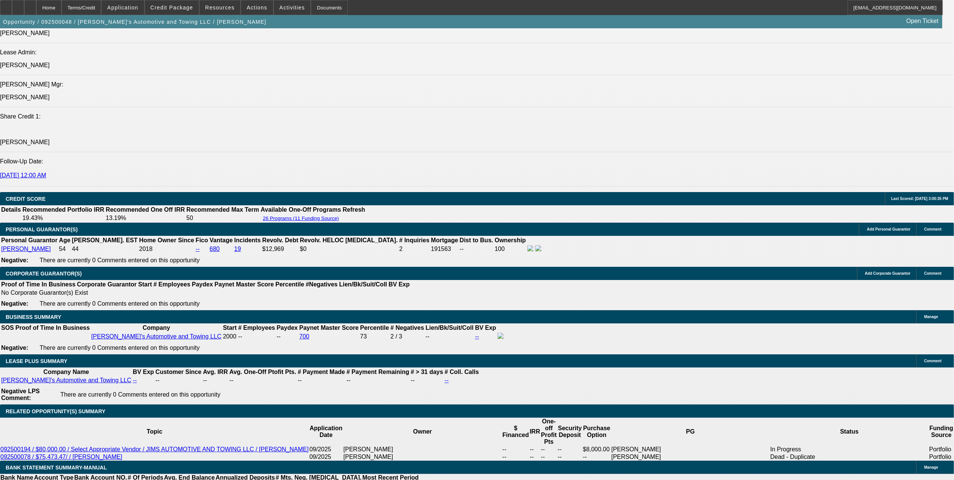
scroll to position [967, 0]
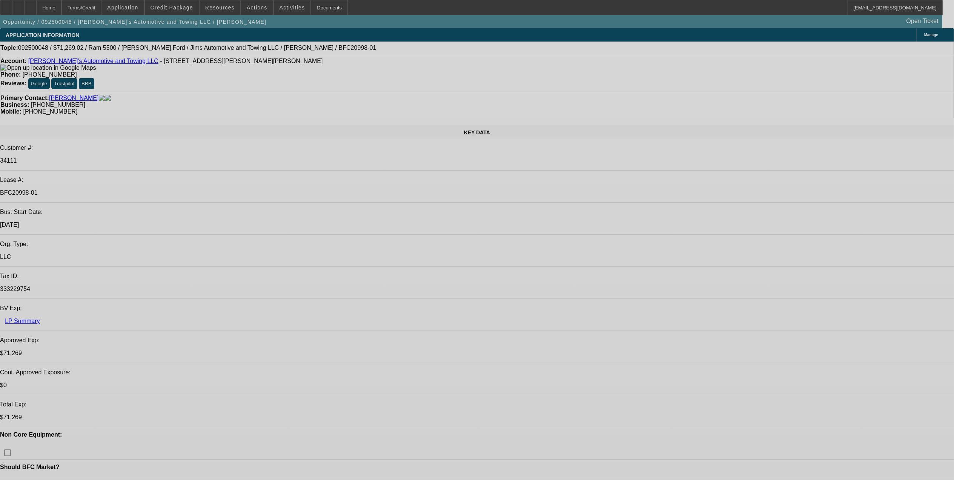
select select "0"
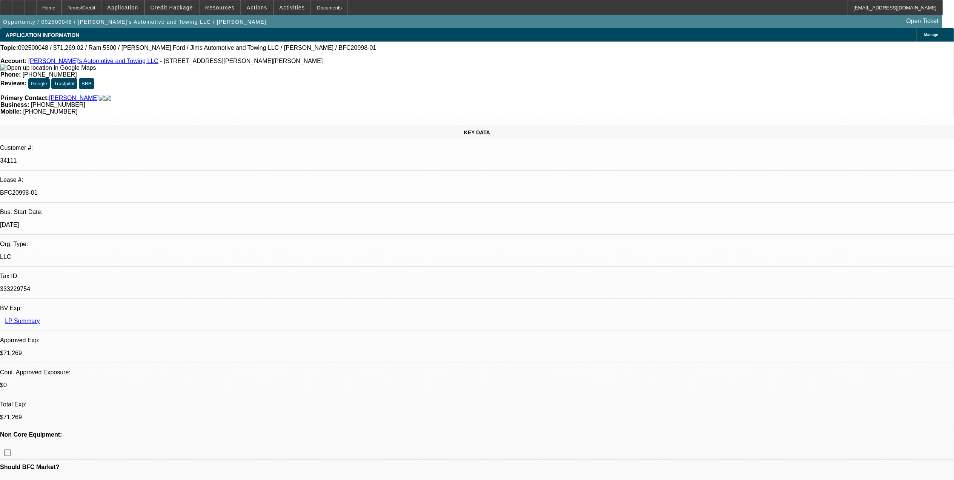
select select "0.1"
select select "0"
select select "0.1"
select select "0"
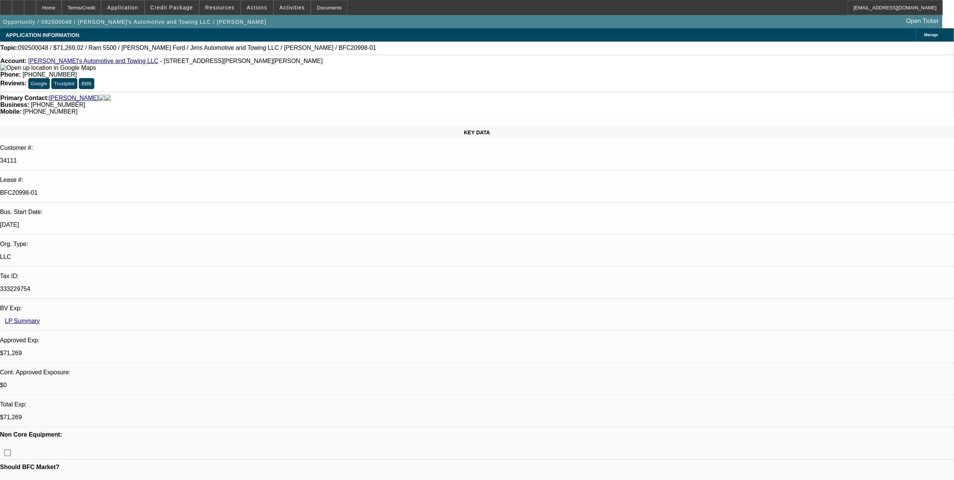
select select "0"
select select "0.1"
select select "0"
select select "0.1"
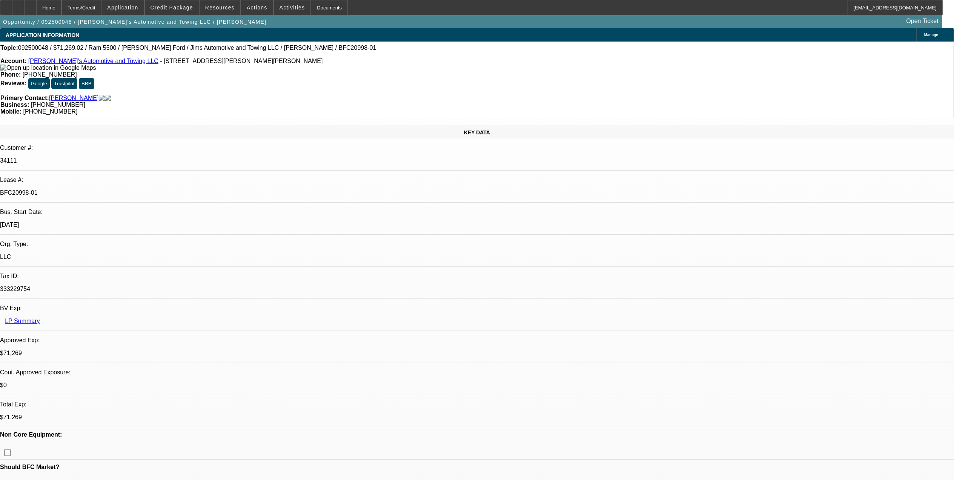
select select "1"
select select "3"
select select "4"
select select "1"
select select "3"
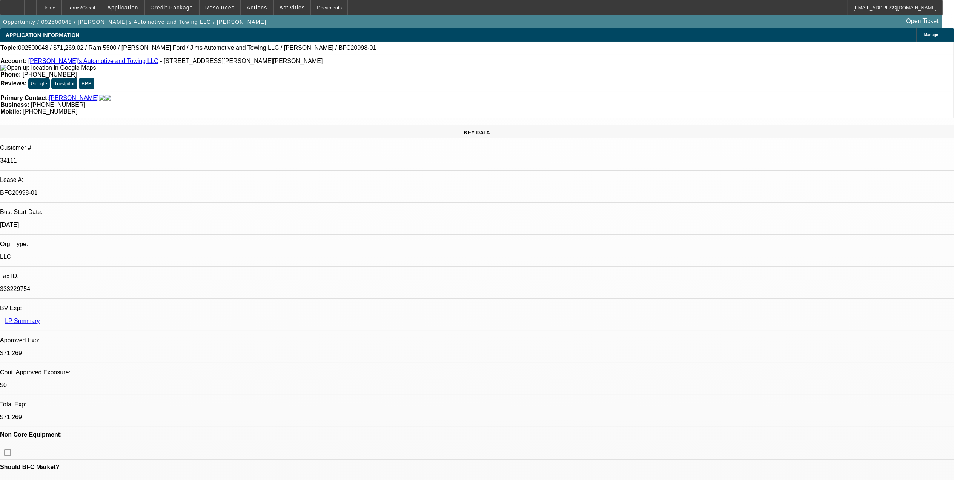
select select "4"
select select "1"
select select "3"
select select "4"
select select "1"
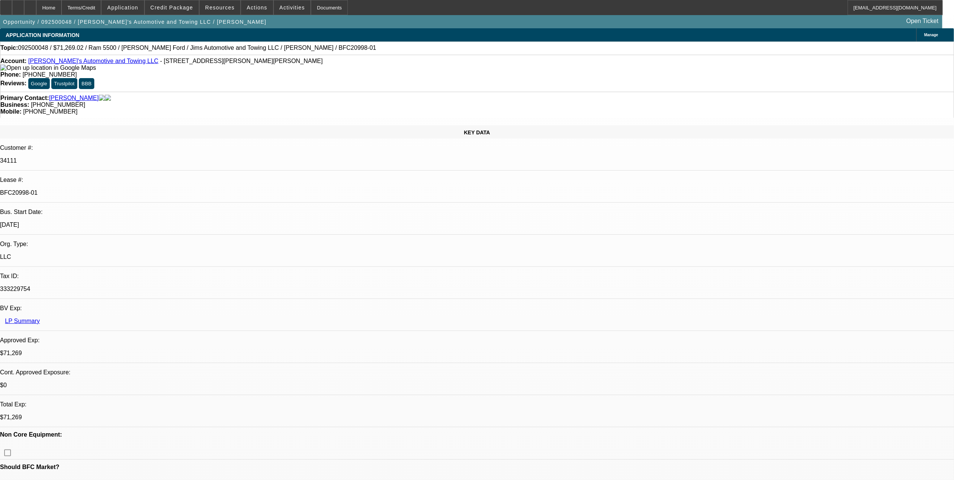
select select "1"
select select "4"
